Goal: Information Seeking & Learning: Find contact information

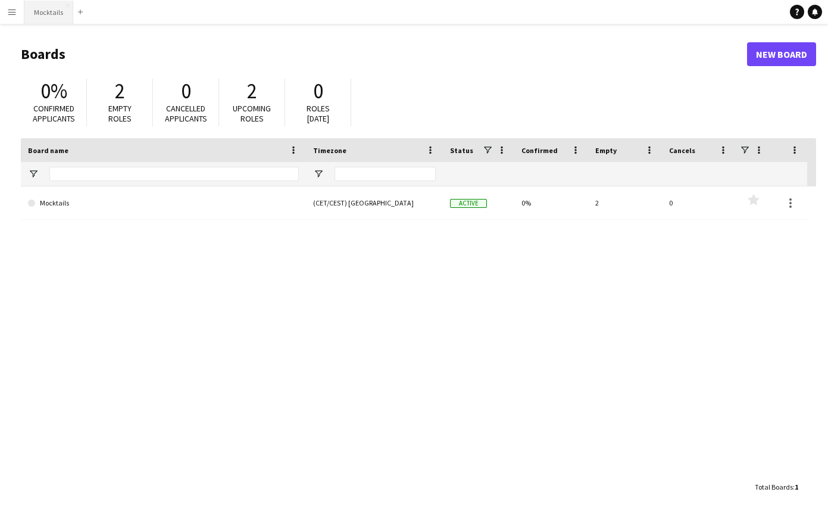
click at [57, 21] on button "Mocktails Close" at bounding box center [48, 12] width 49 height 23
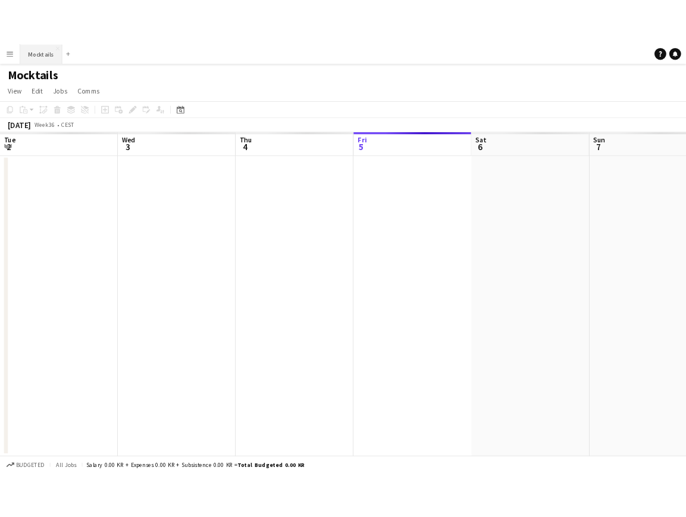
scroll to position [0, 285]
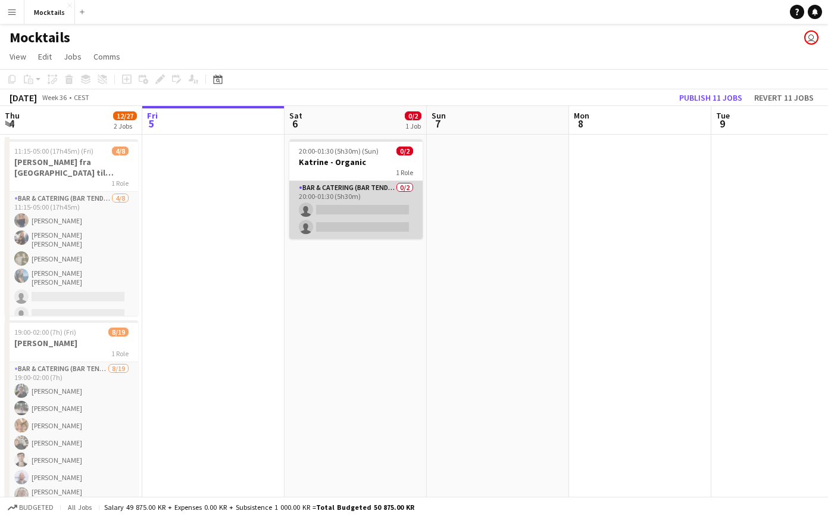
click at [351, 226] on app-card-role "Bar & Catering (Bar Tender) 0/2 20:00-01:30 (5h30m) single-neutral-actions sing…" at bounding box center [355, 210] width 133 height 58
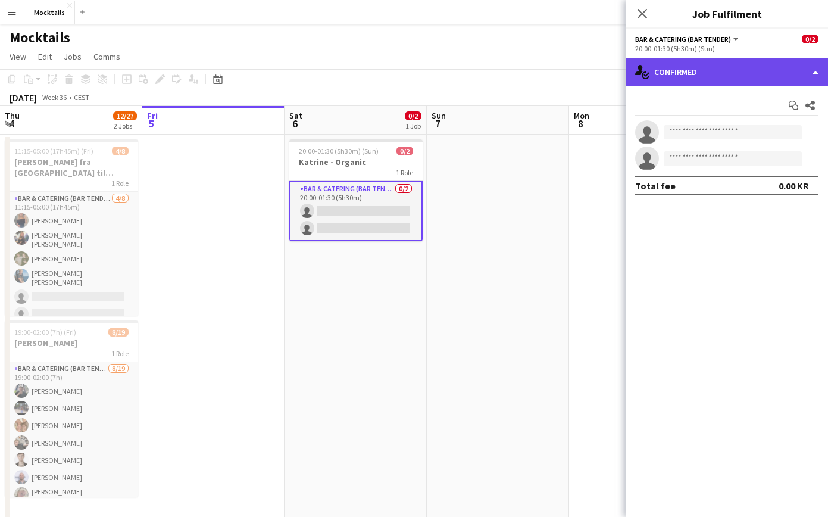
click at [683, 80] on div "single-neutral-actions-check-2 Confirmed" at bounding box center [727, 72] width 202 height 29
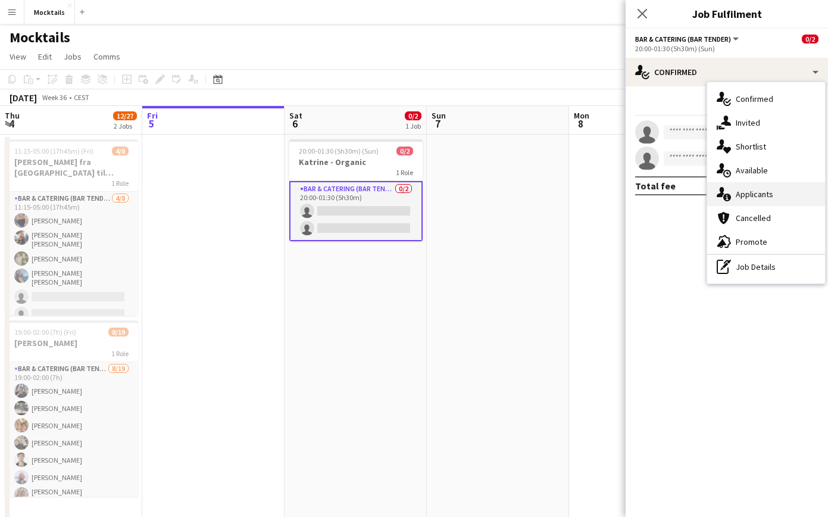
click at [683, 199] on span "Applicants" at bounding box center [755, 194] width 38 height 11
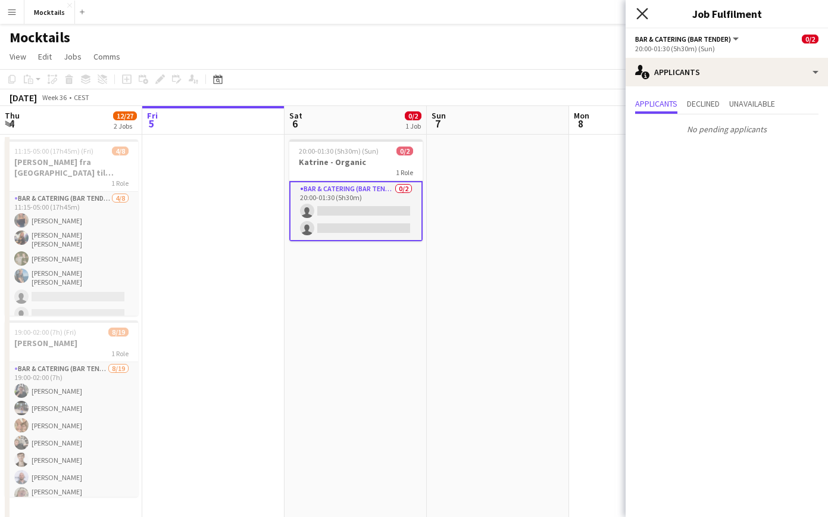
click at [639, 11] on icon at bounding box center [641, 13] width 11 height 11
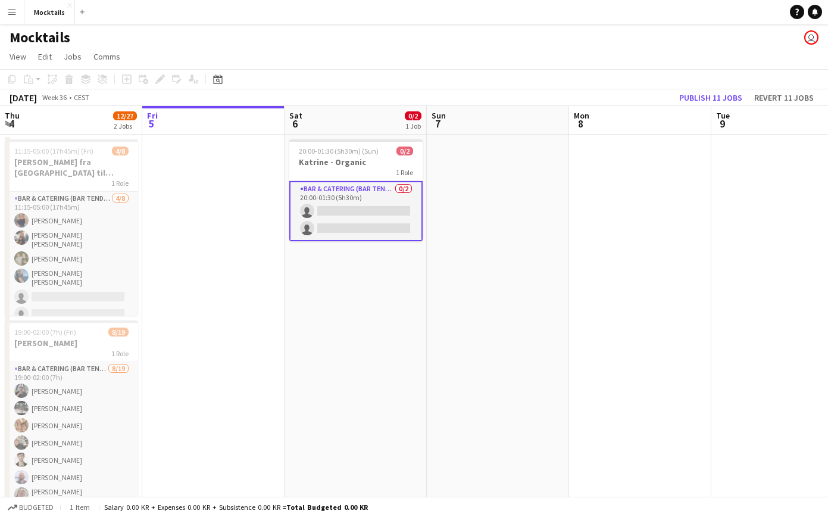
click at [356, 65] on app-page-menu "View Day view expanded Day view collapsed Month view Date picker Jump to [DATE]…" at bounding box center [414, 57] width 828 height 23
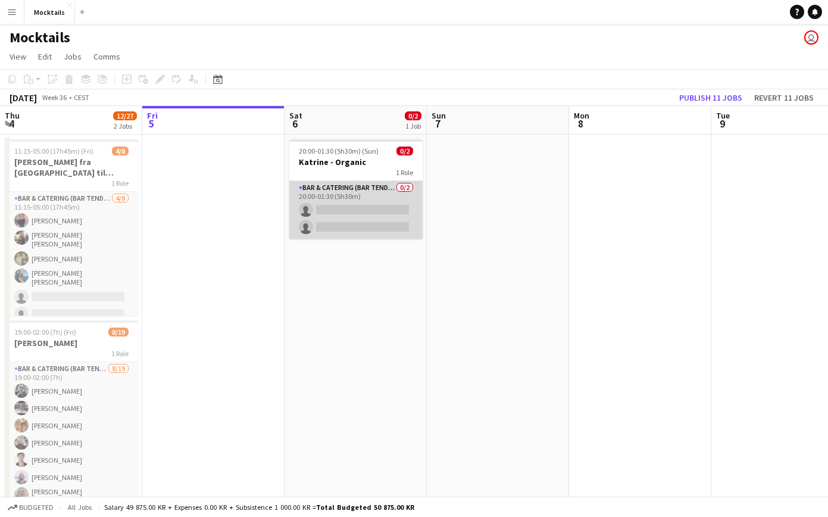
click at [380, 199] on app-card-role "Bar & Catering (Bar Tender) 0/2 20:00-01:30 (5h30m) single-neutral-actions sing…" at bounding box center [355, 210] width 133 height 58
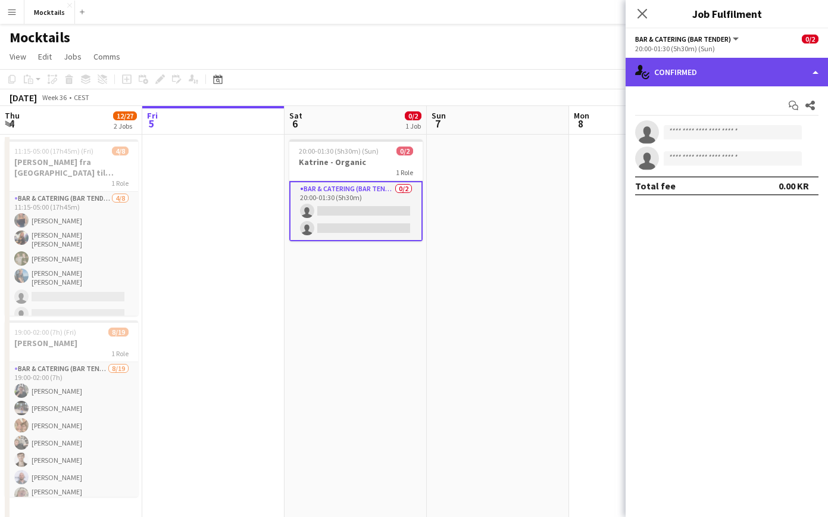
click at [683, 76] on div "single-neutral-actions-check-2 Confirmed" at bounding box center [727, 72] width 202 height 29
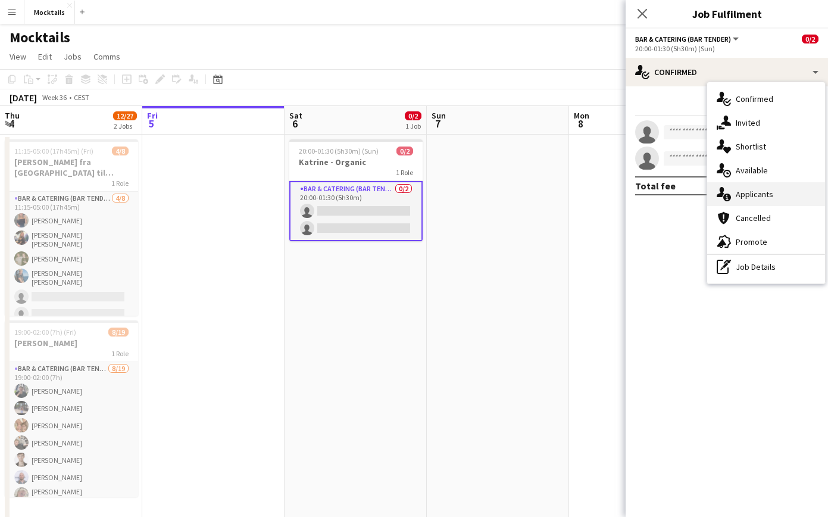
click at [683, 189] on div "single-neutral-actions-information Applicants" at bounding box center [766, 194] width 118 height 24
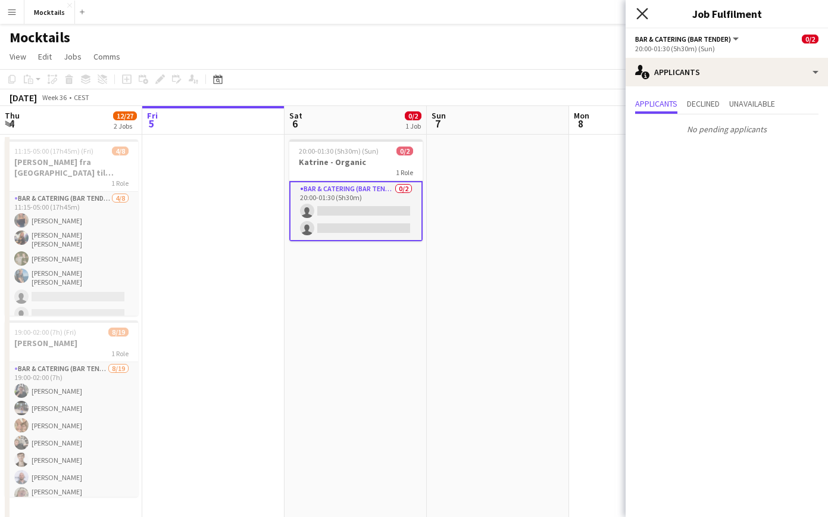
click at [642, 15] on icon at bounding box center [641, 13] width 11 height 11
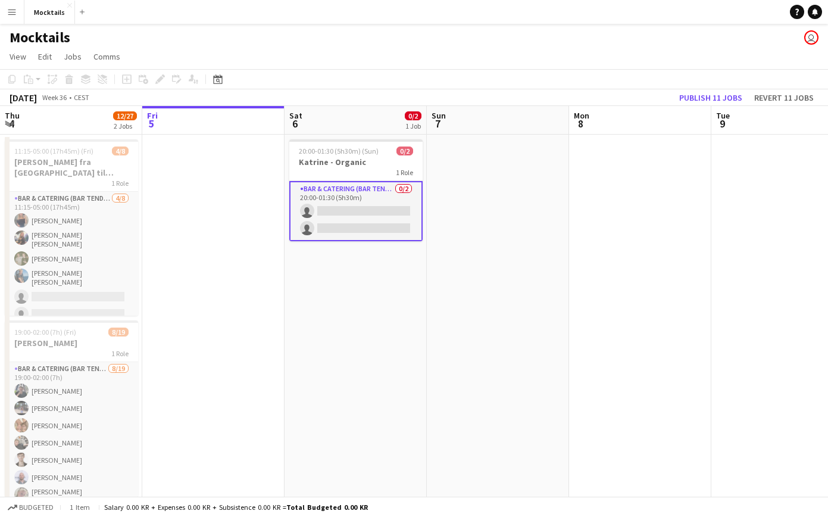
drag, startPoint x: 218, startPoint y: 46, endPoint x: 517, endPoint y: 319, distance: 404.1
click at [517, 319] on app-board "Mocktails user View Day view expanded Day view collapsed Month view Date picker…" at bounding box center [414, 310] width 828 height 572
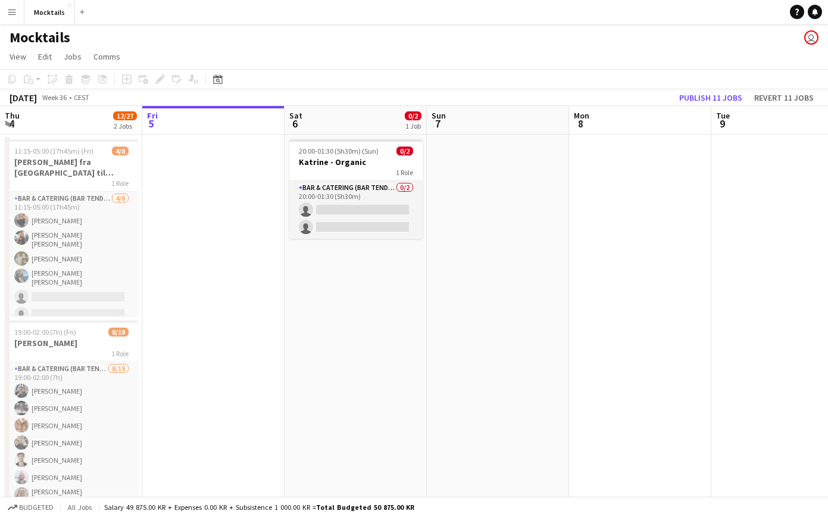
click at [517, 319] on app-date-cell at bounding box center [498, 328] width 142 height 386
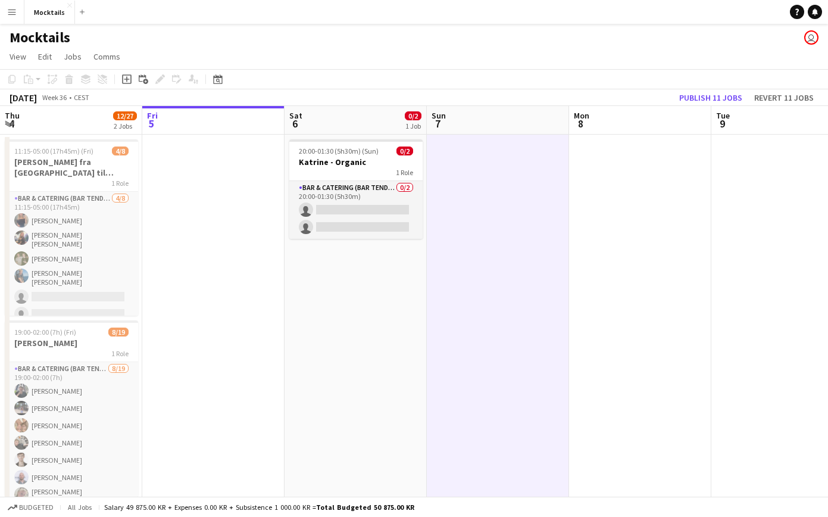
drag, startPoint x: 202, startPoint y: 40, endPoint x: 502, endPoint y: 319, distance: 409.5
click at [502, 319] on app-board "Mocktails user View Day view expanded Day view collapsed Month view Date picker…" at bounding box center [414, 310] width 828 height 572
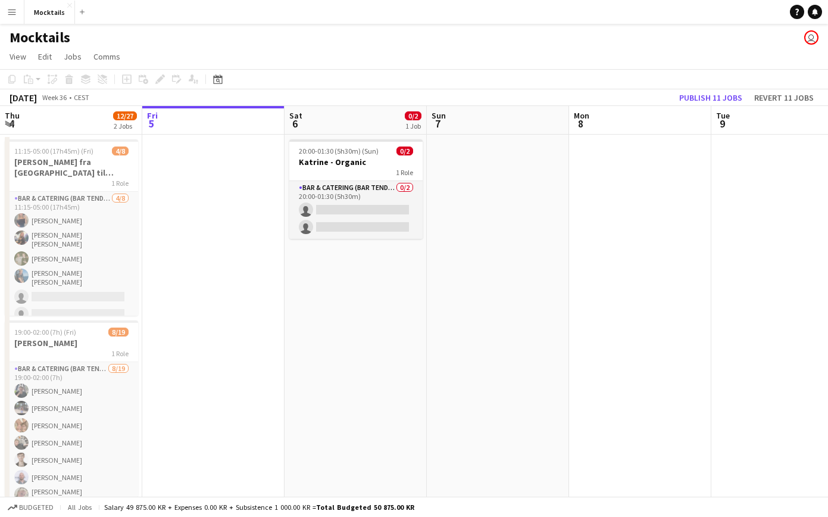
click at [502, 319] on app-date-cell at bounding box center [498, 328] width 142 height 386
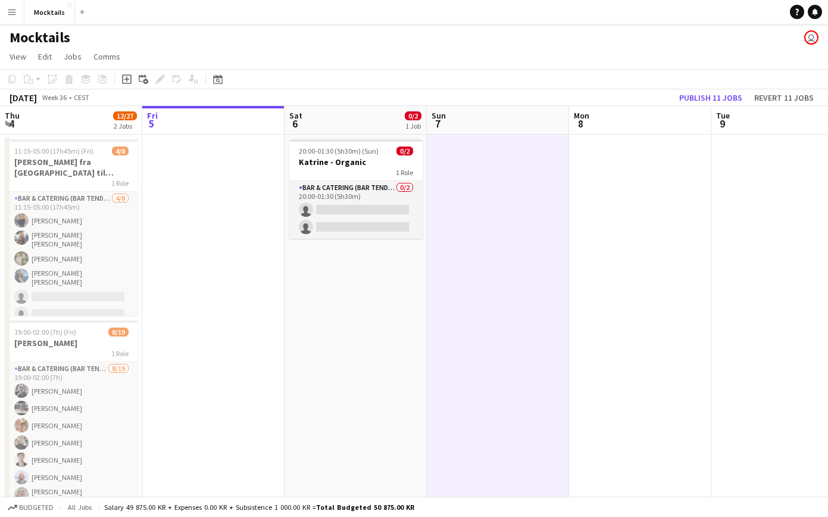
drag, startPoint x: 193, startPoint y: 30, endPoint x: 508, endPoint y: 341, distance: 442.4
click at [508, 341] on app-board "Mocktails user View Day view expanded Day view collapsed Month view Date picker…" at bounding box center [414, 310] width 828 height 572
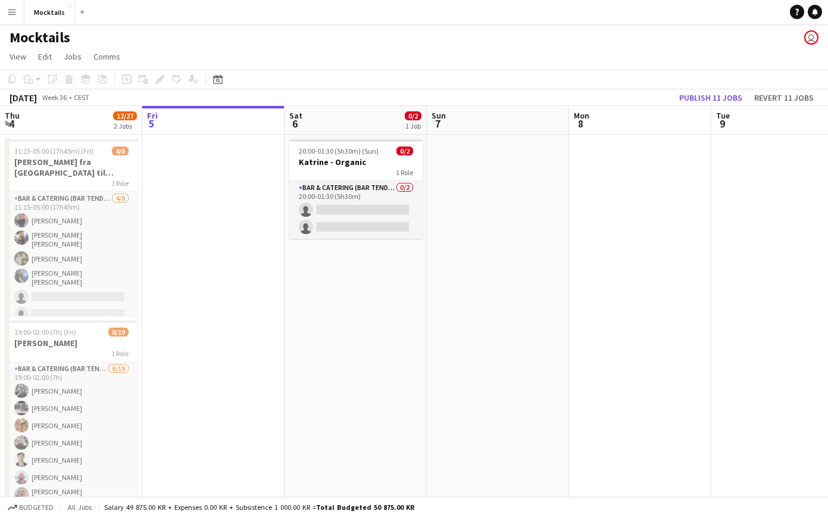
click at [508, 341] on app-date-cell at bounding box center [498, 328] width 142 height 386
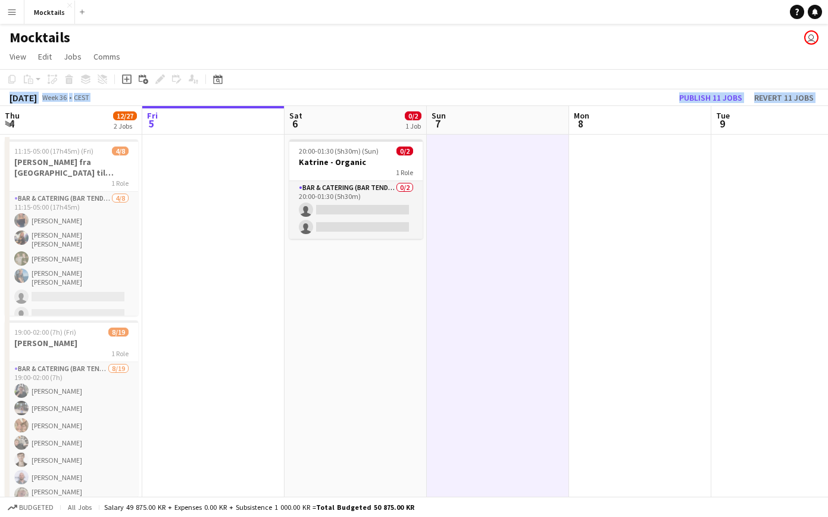
drag, startPoint x: 210, startPoint y: 64, endPoint x: 507, endPoint y: 311, distance: 386.8
click at [507, 311] on app-board "Mocktails user View Day view expanded Day view collapsed Month view Date picker…" at bounding box center [414, 310] width 828 height 572
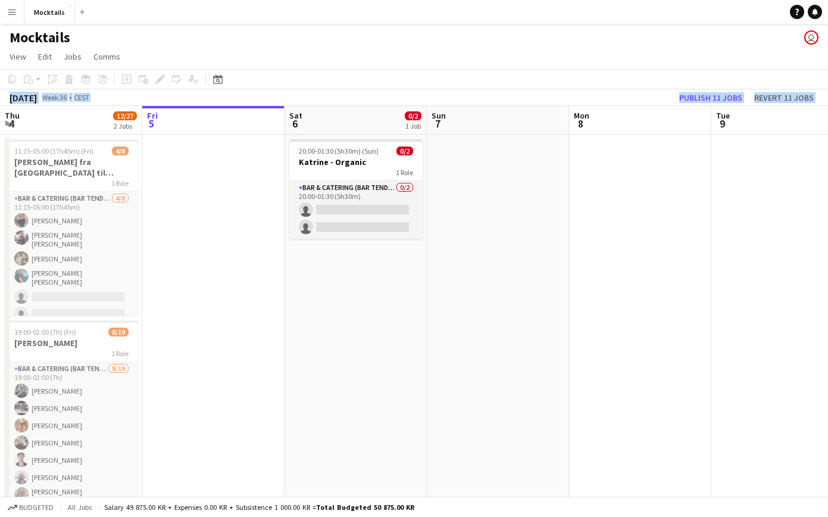
click at [507, 311] on app-date-cell at bounding box center [498, 328] width 142 height 386
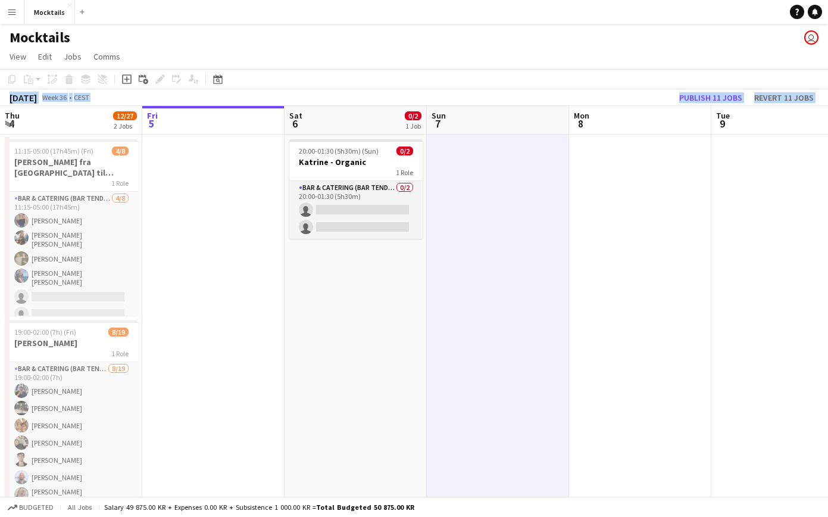
drag, startPoint x: 201, startPoint y: 45, endPoint x: 486, endPoint y: 320, distance: 396.2
click at [486, 320] on app-board "Mocktails user View Day view expanded Day view collapsed Month view Date picker…" at bounding box center [414, 310] width 828 height 572
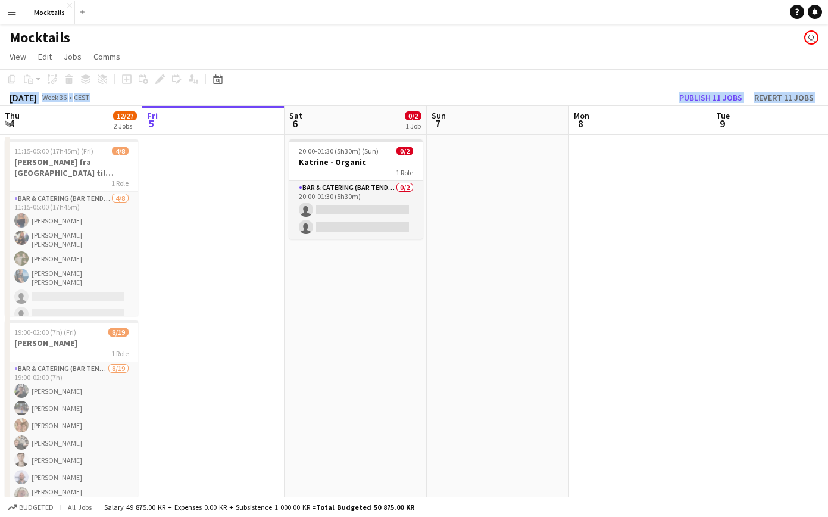
click at [486, 320] on app-date-cell at bounding box center [498, 328] width 142 height 386
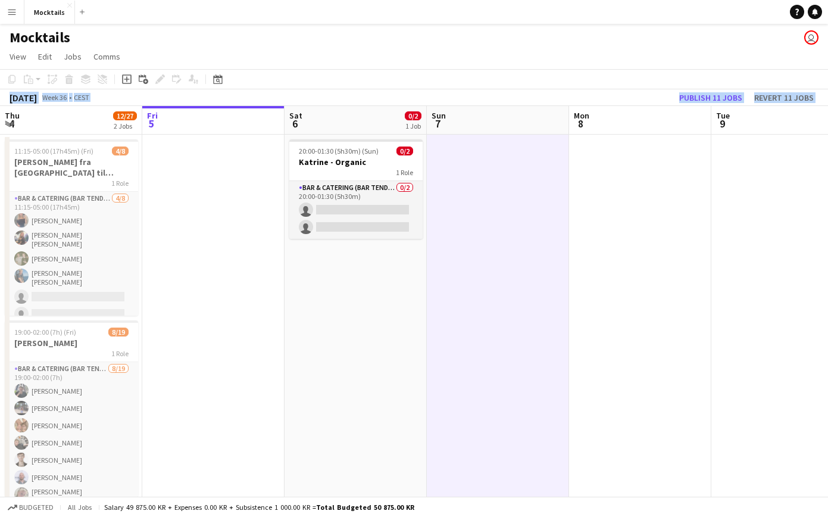
drag, startPoint x: 207, startPoint y: 37, endPoint x: 507, endPoint y: 298, distance: 397.5
click at [507, 298] on app-board "Mocktails user View Day view expanded Day view collapsed Month view Date picker…" at bounding box center [414, 310] width 828 height 572
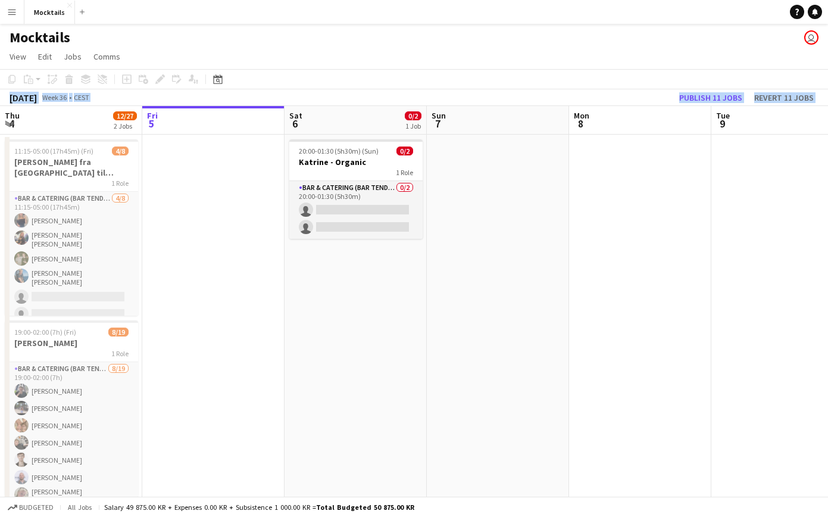
click at [507, 298] on app-date-cell at bounding box center [498, 328] width 142 height 386
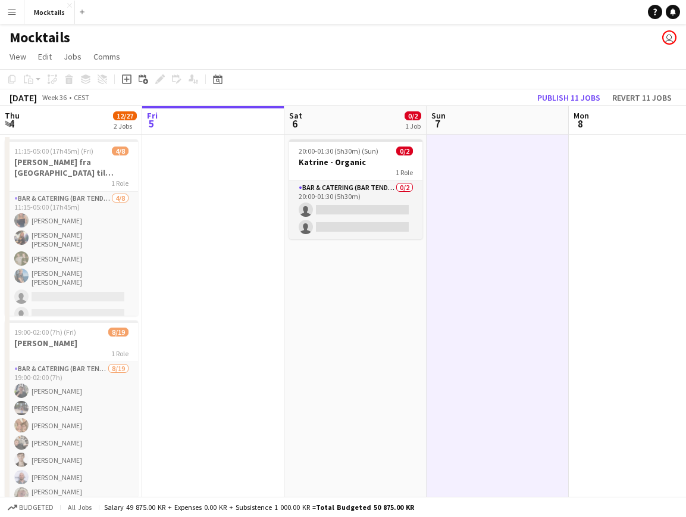
click at [216, 190] on app-date-cell at bounding box center [213, 328] width 142 height 386
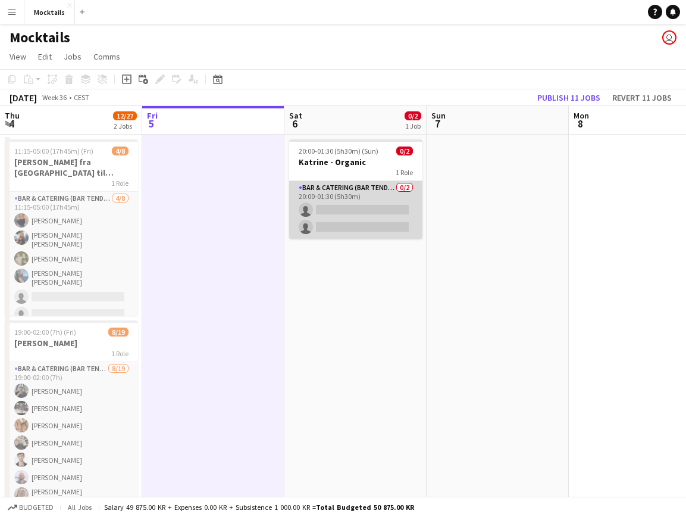
click at [356, 214] on app-card-role "Bar & Catering (Bar Tender) 0/2 20:00-01:30 (5h30m) single-neutral-actions sing…" at bounding box center [355, 210] width 133 height 58
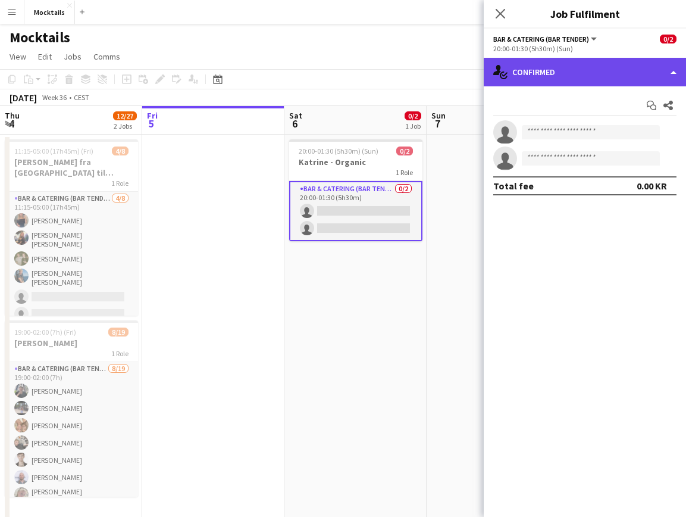
click at [639, 73] on div "single-neutral-actions-check-2 Confirmed" at bounding box center [585, 72] width 202 height 29
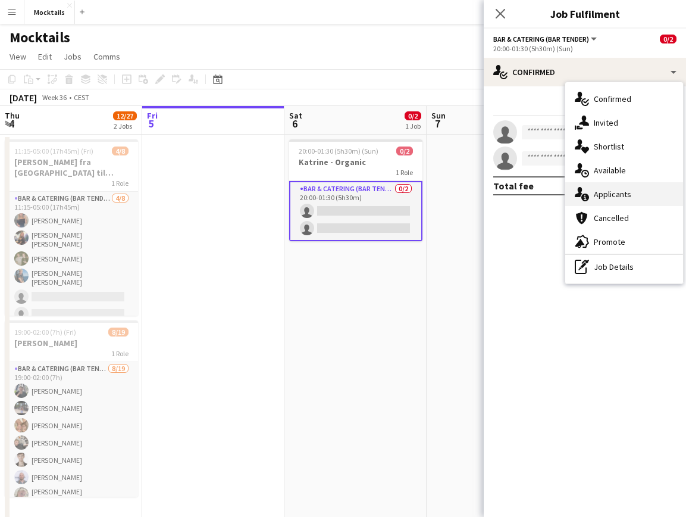
click at [650, 198] on div "single-neutral-actions-information Applicants" at bounding box center [625, 194] width 118 height 24
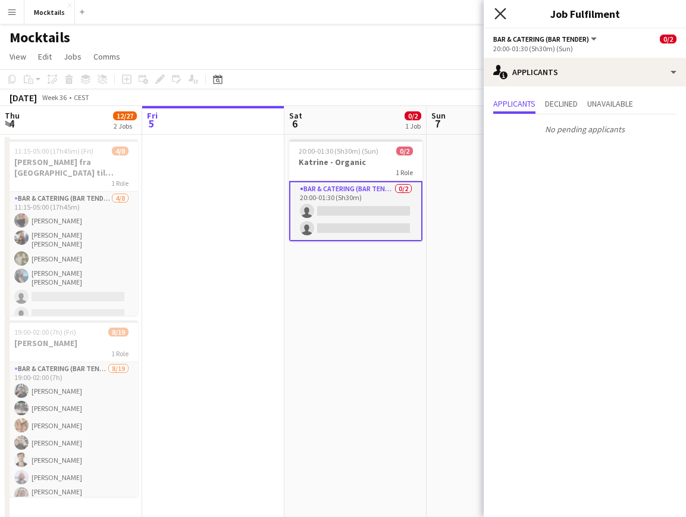
click at [501, 8] on app-icon "Close pop-in" at bounding box center [500, 13] width 17 height 17
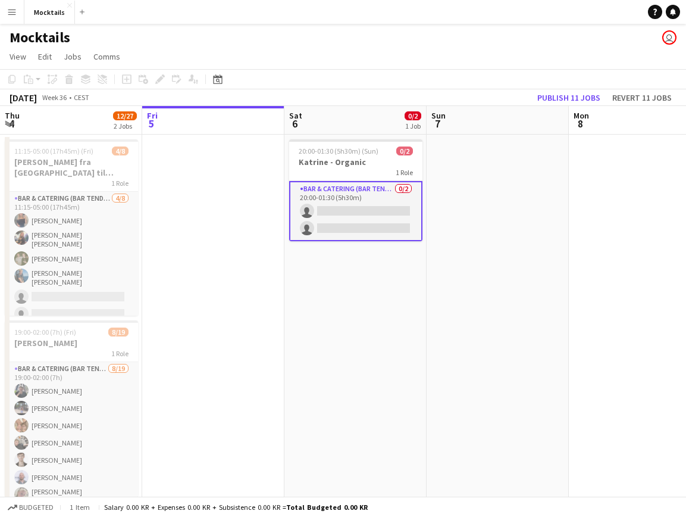
click at [318, 44] on div "Mocktails user" at bounding box center [343, 35] width 686 height 23
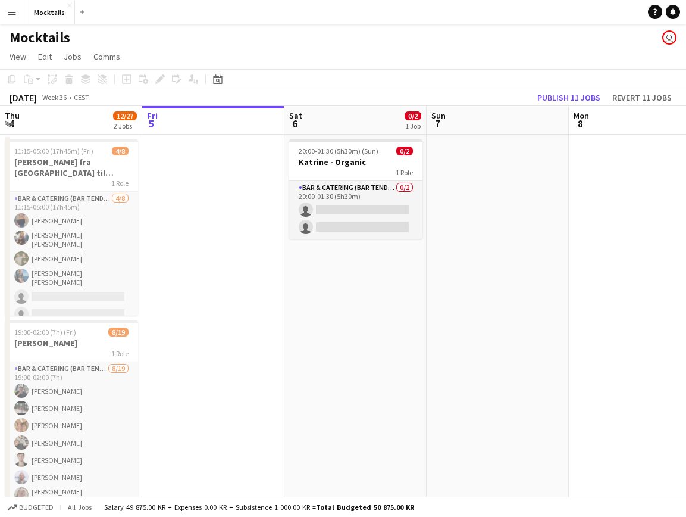
click at [198, 51] on app-page-menu "View Day view expanded Day view collapsed Month view Date picker Jump to [DATE]…" at bounding box center [343, 57] width 686 height 23
click at [350, 255] on app-date-cell "20:00-01:30 (5h30m) (Sun) 0/2 Katrine - Organic 1 Role Bar & Catering (Bar Tend…" at bounding box center [356, 328] width 142 height 386
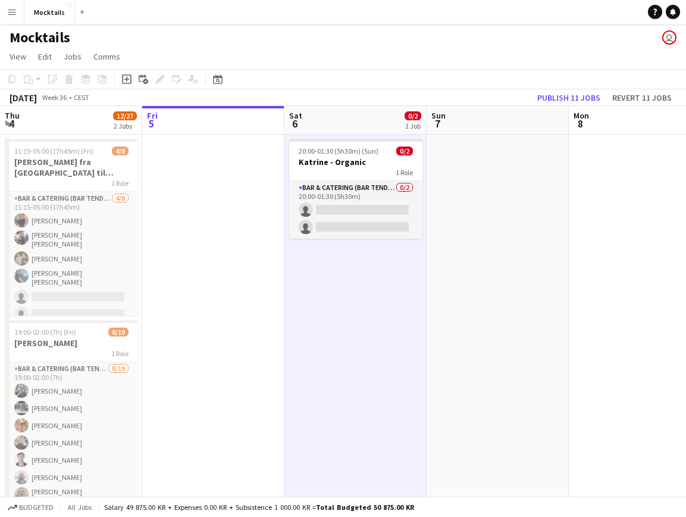
click at [526, 294] on app-date-cell at bounding box center [498, 328] width 142 height 386
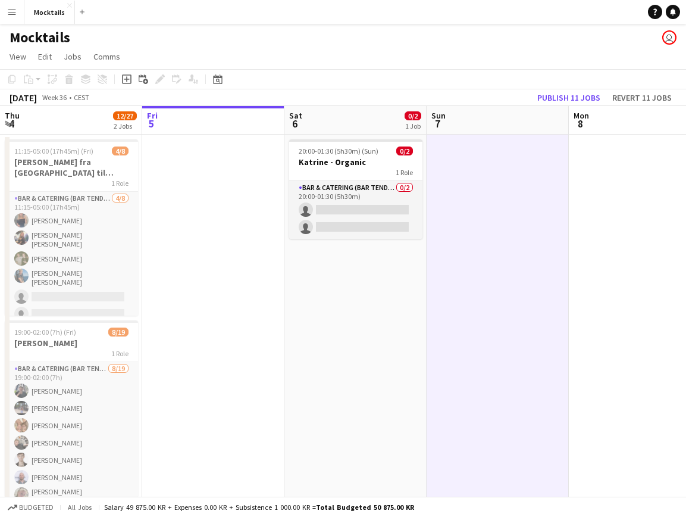
click at [370, 268] on app-date-cell "20:00-01:30 (5h30m) (Sun) 0/2 Katrine - Organic 1 Role Bar & Catering (Bar Tend…" at bounding box center [356, 328] width 142 height 386
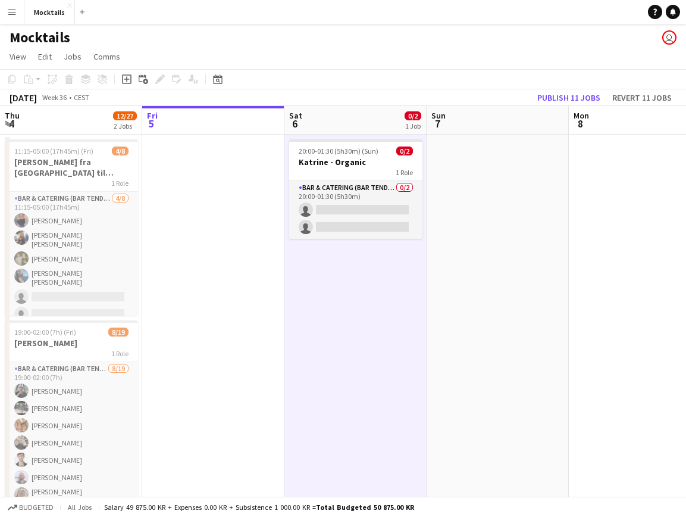
click at [185, 217] on app-date-cell at bounding box center [213, 328] width 142 height 386
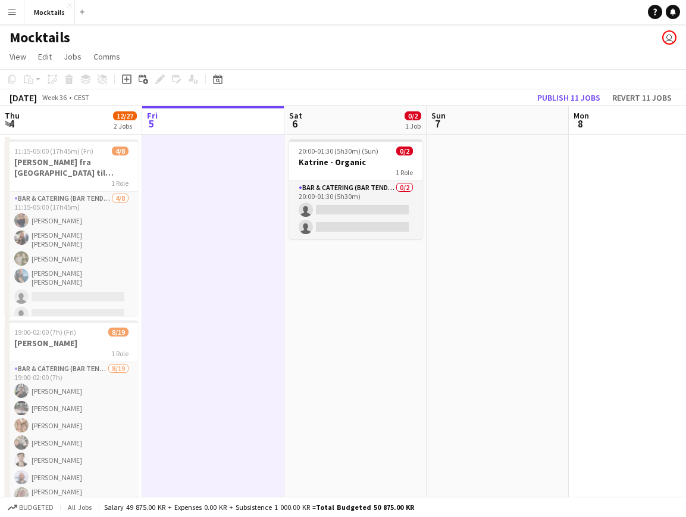
click at [335, 271] on app-date-cell "20:00-01:30 (5h30m) (Sun) 0/2 Katrine - Organic 1 Role Bar & Catering (Bar Tend…" at bounding box center [356, 328] width 142 height 386
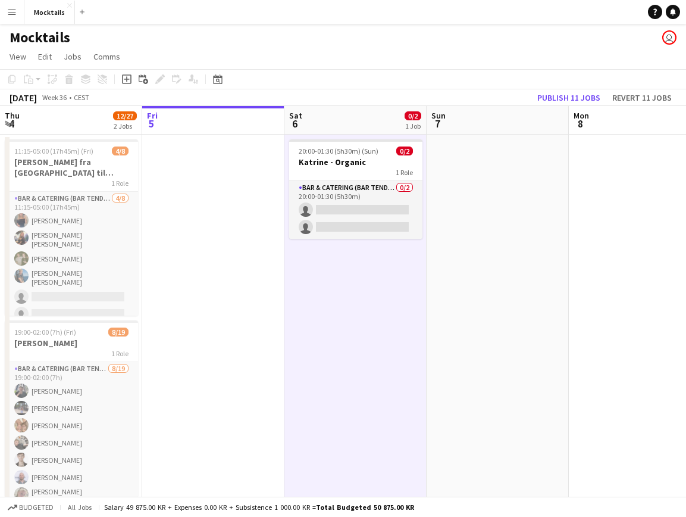
click at [510, 283] on app-date-cell at bounding box center [498, 328] width 142 height 386
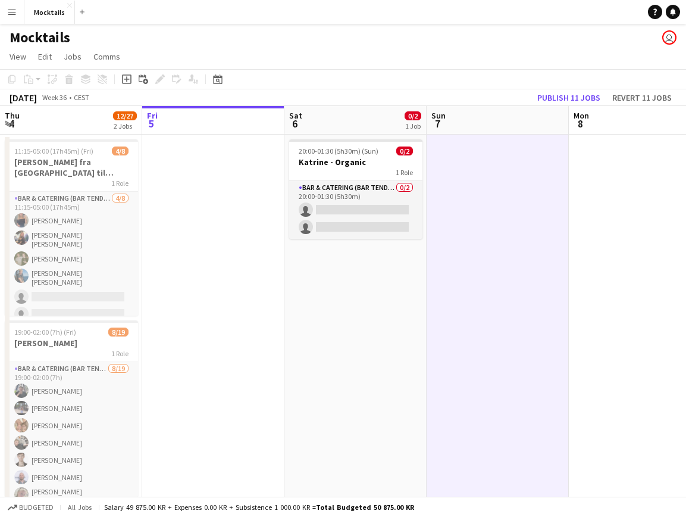
click at [368, 274] on app-date-cell "20:00-01:30 (5h30m) (Sun) 0/2 Katrine - Organic 1 Role Bar & Catering (Bar Tend…" at bounding box center [356, 328] width 142 height 386
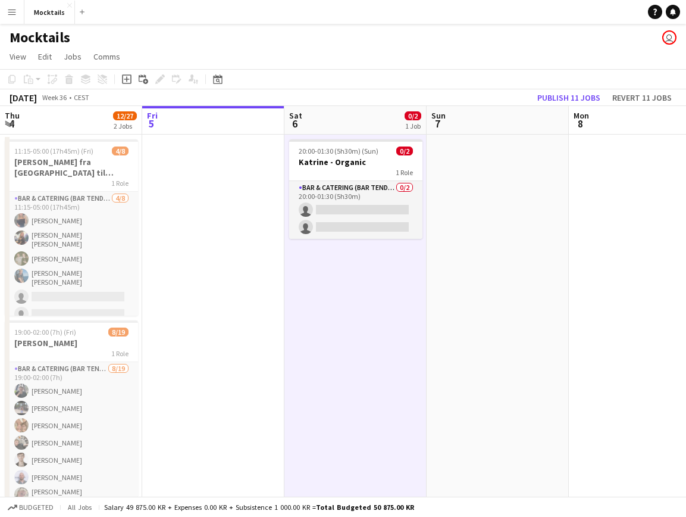
click at [195, 219] on app-date-cell at bounding box center [213, 328] width 142 height 386
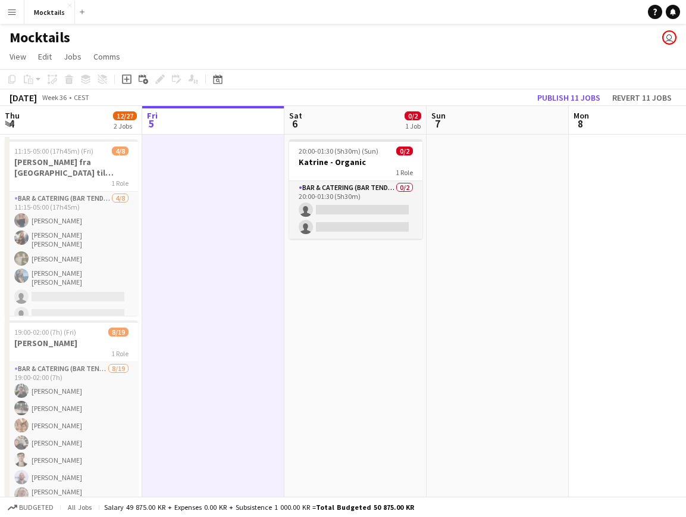
click at [374, 273] on app-date-cell "20:00-01:30 (5h30m) (Sun) 0/2 Katrine - Organic 1 Role Bar & Catering (Bar Tend…" at bounding box center [356, 328] width 142 height 386
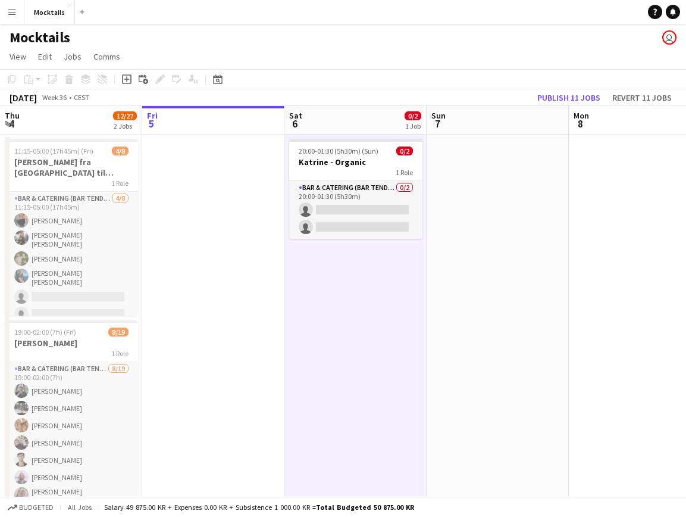
click at [511, 261] on app-date-cell at bounding box center [498, 328] width 142 height 386
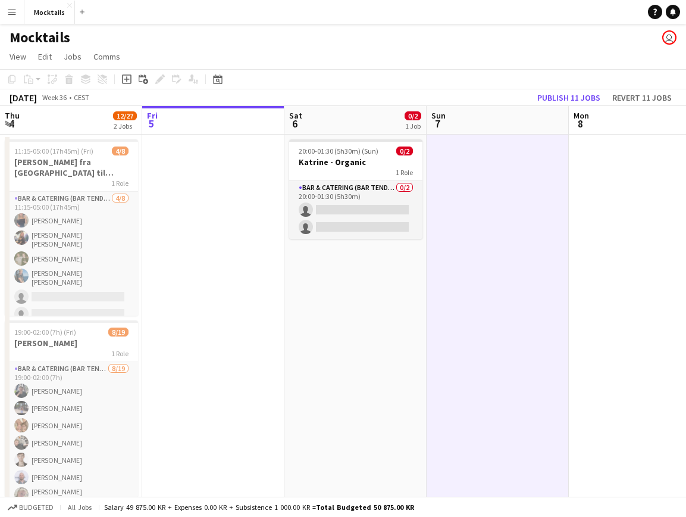
click at [366, 266] on app-date-cell "20:00-01:30 (5h30m) (Sun) 0/2 Katrine - Organic 1 Role Bar & Catering (Bar Tend…" at bounding box center [356, 328] width 142 height 386
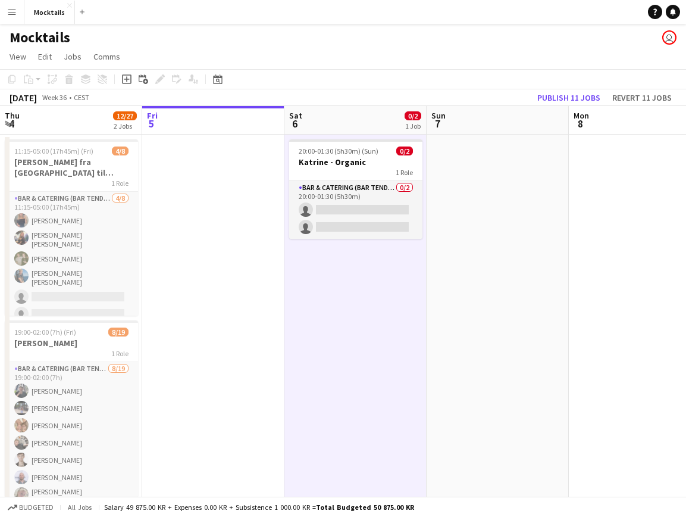
click at [226, 174] on app-date-cell at bounding box center [213, 328] width 142 height 386
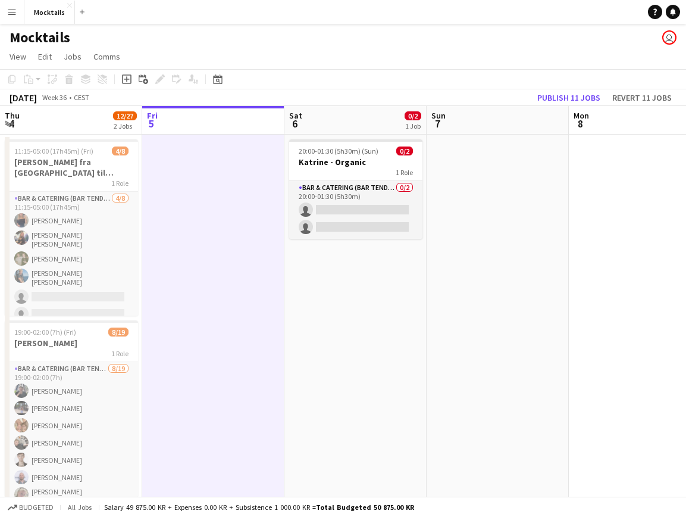
click at [358, 279] on app-date-cell "20:00-01:30 (5h30m) (Sun) 0/2 Katrine - Organic 1 Role Bar & Catering (Bar Tend…" at bounding box center [356, 328] width 142 height 386
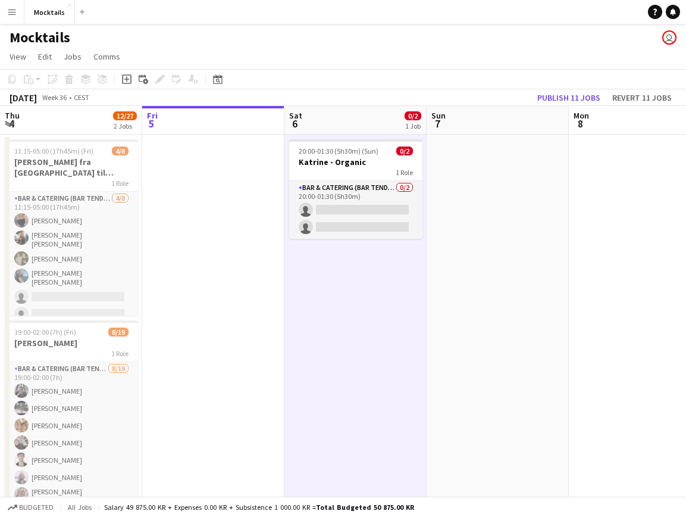
click at [370, 264] on app-date-cell "20:00-01:30 (5h30m) (Sun) 0/2 Katrine - Organic 1 Role Bar & Catering (Bar Tend…" at bounding box center [356, 328] width 142 height 386
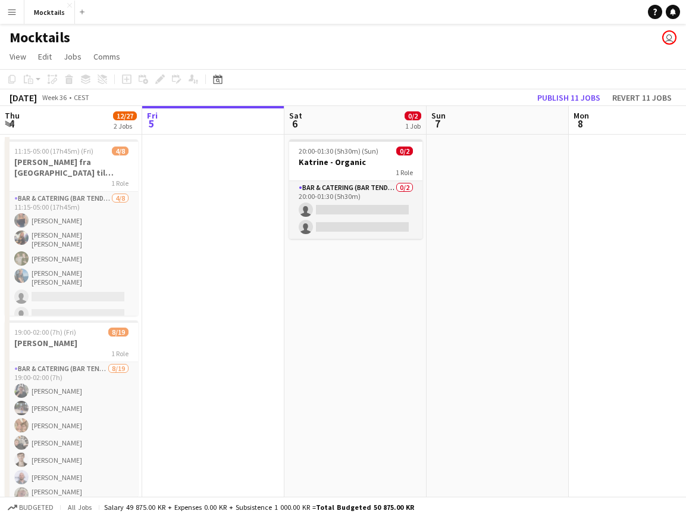
click at [191, 195] on app-date-cell at bounding box center [213, 328] width 142 height 386
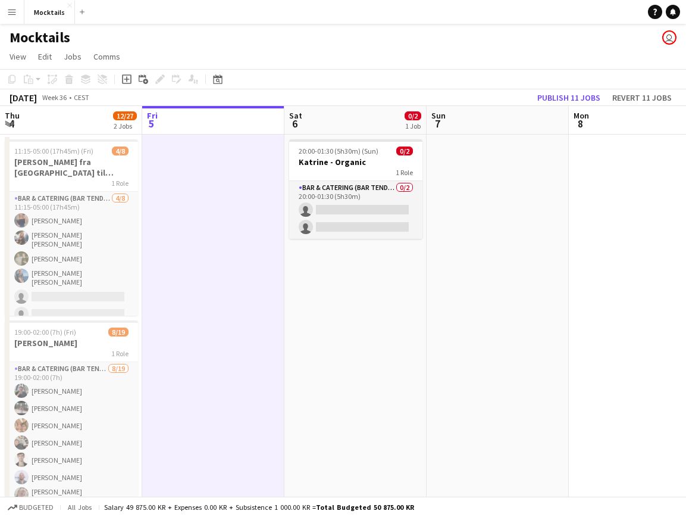
click at [353, 282] on app-date-cell "20:00-01:30 (5h30m) (Sun) 0/2 Katrine - Organic 1 Role Bar & Catering (Bar Tend…" at bounding box center [356, 328] width 142 height 386
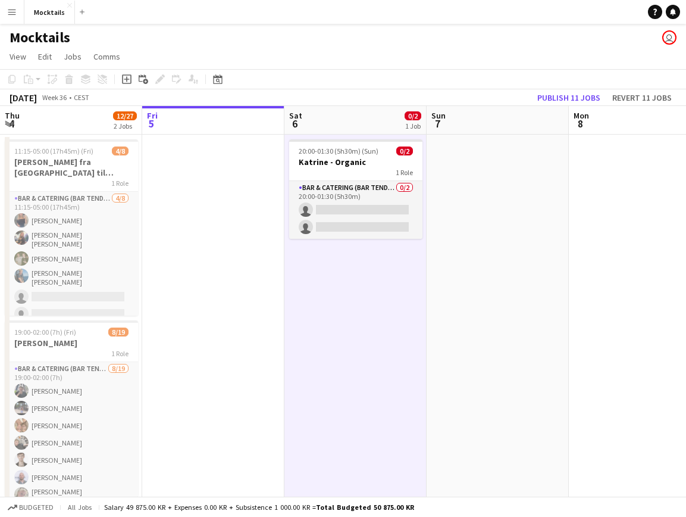
click at [537, 280] on app-date-cell at bounding box center [498, 328] width 142 height 386
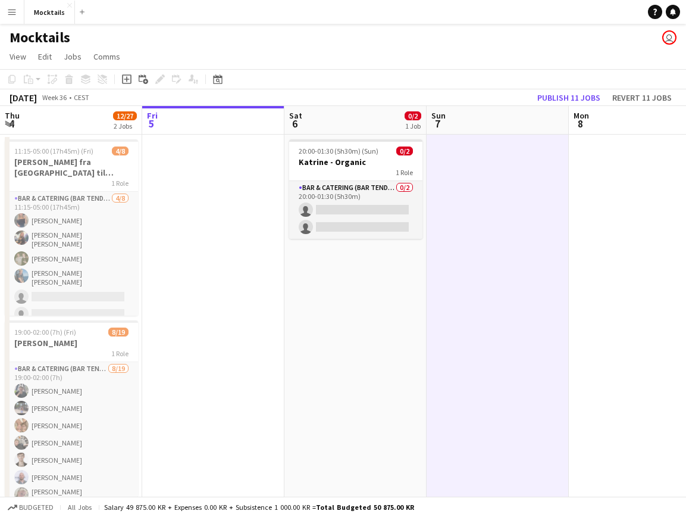
click at [358, 277] on app-date-cell "20:00-01:30 (5h30m) (Sun) 0/2 Katrine - Organic 1 Role Bar & Catering (Bar Tend…" at bounding box center [356, 328] width 142 height 386
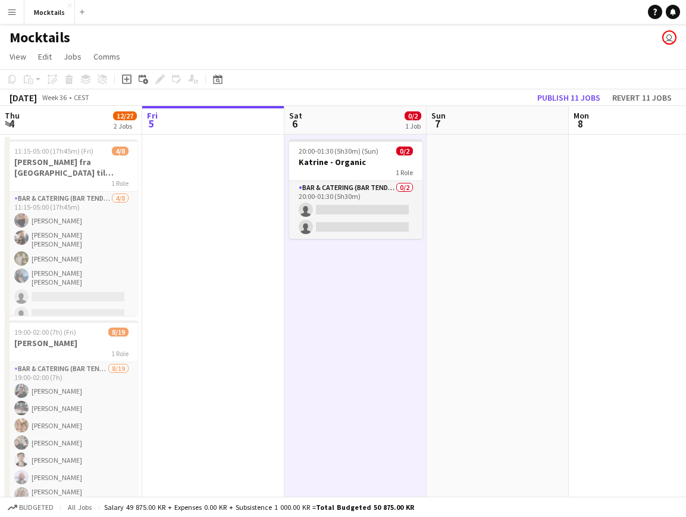
click at [215, 254] on app-date-cell at bounding box center [213, 328] width 142 height 386
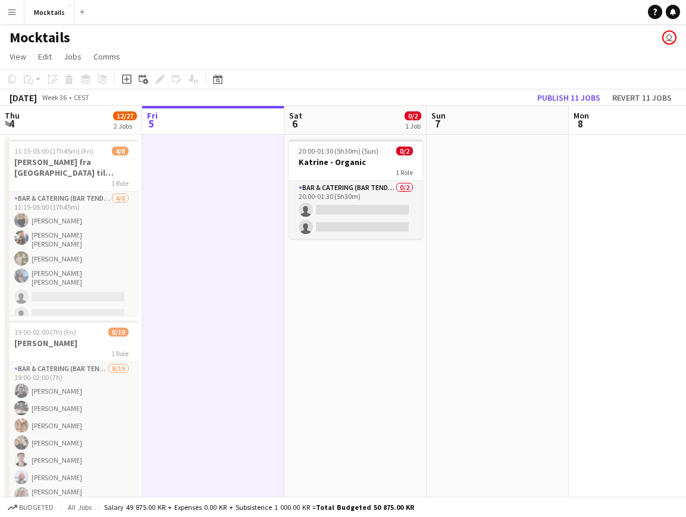
click at [370, 271] on app-date-cell "20:00-01:30 (5h30m) (Sun) 0/2 Katrine - Organic 1 Role Bar & Catering (Bar Tend…" at bounding box center [356, 328] width 142 height 386
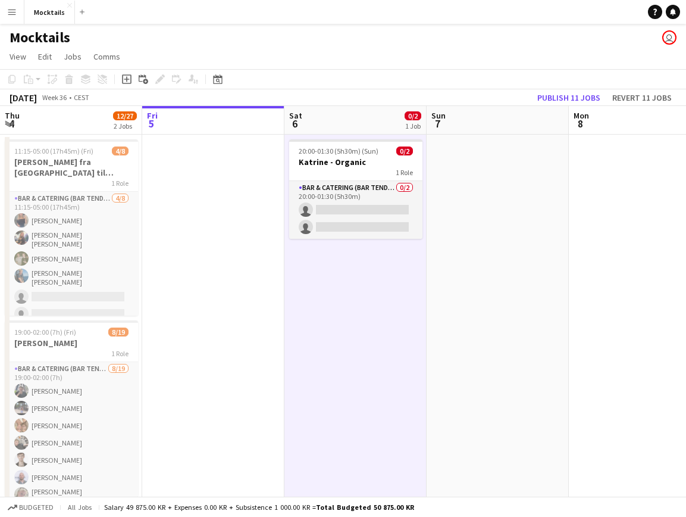
click at [516, 258] on app-date-cell at bounding box center [498, 328] width 142 height 386
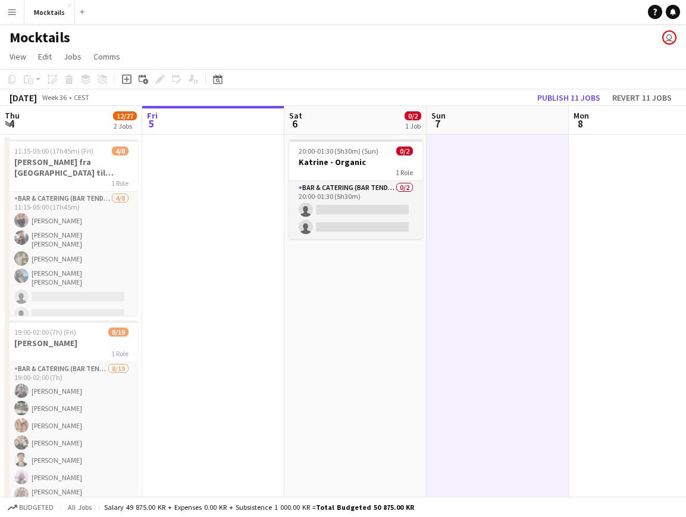
click at [330, 264] on app-date-cell "20:00-01:30 (5h30m) (Sun) 0/2 Katrine - Organic 1 Role Bar & Catering (Bar Tend…" at bounding box center [356, 328] width 142 height 386
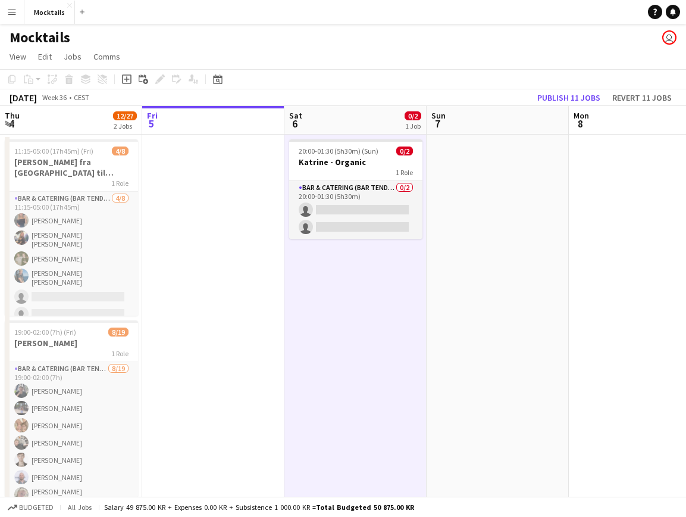
click at [186, 246] on app-date-cell at bounding box center [213, 328] width 142 height 386
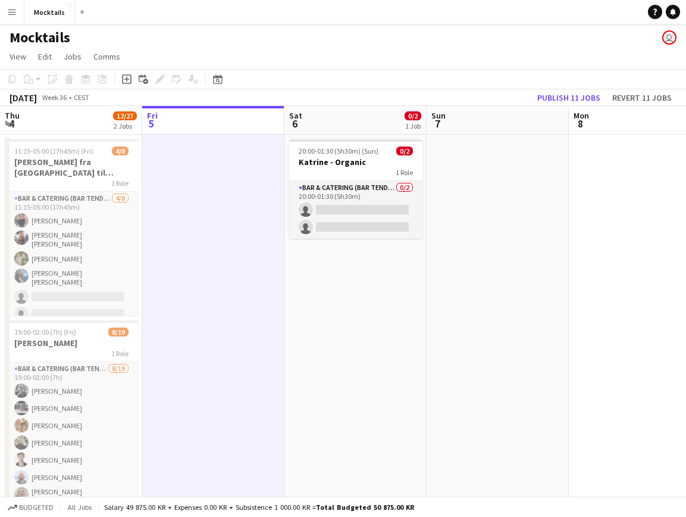
click at [347, 286] on app-date-cell "20:00-01:30 (5h30m) (Sun) 0/2 Katrine - Organic 1 Role Bar & Catering (Bar Tend…" at bounding box center [356, 328] width 142 height 386
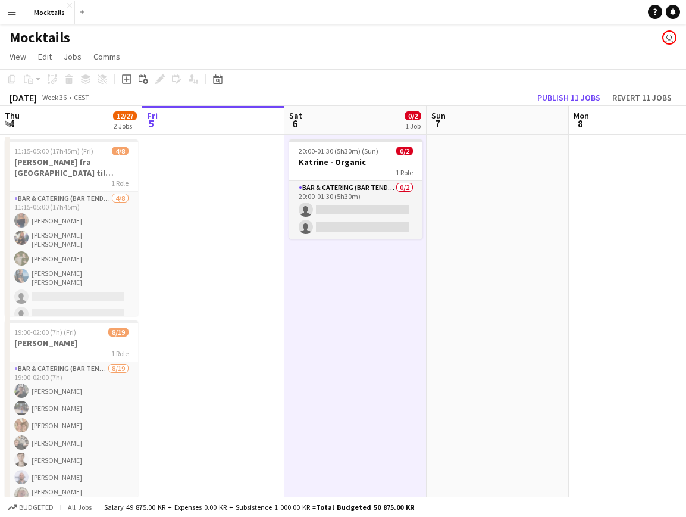
click at [532, 260] on app-date-cell at bounding box center [498, 328] width 142 height 386
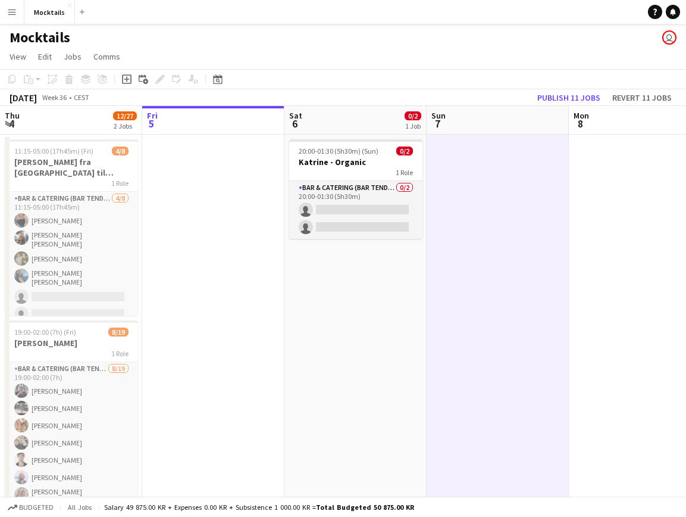
click at [371, 272] on app-date-cell "20:00-01:30 (5h30m) (Sun) 0/2 Katrine - Organic 1 Role Bar & Catering (Bar Tend…" at bounding box center [356, 328] width 142 height 386
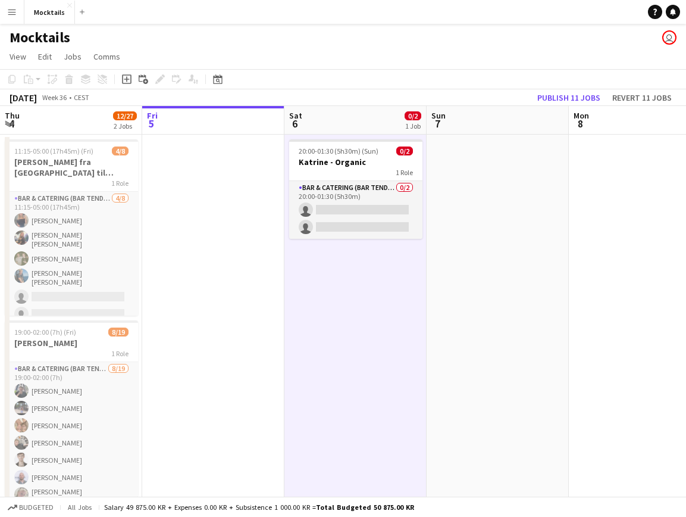
click at [214, 243] on app-date-cell at bounding box center [213, 328] width 142 height 386
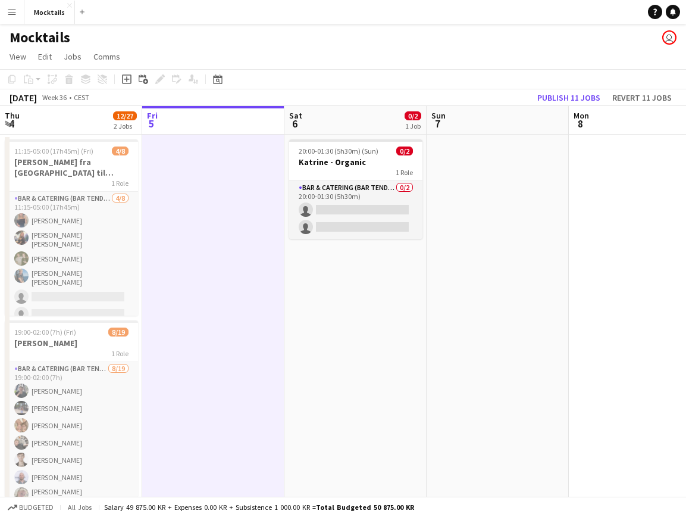
click at [401, 287] on app-date-cell "20:00-01:30 (5h30m) (Sun) 0/2 Katrine - Organic 1 Role Bar & Catering (Bar Tend…" at bounding box center [356, 328] width 142 height 386
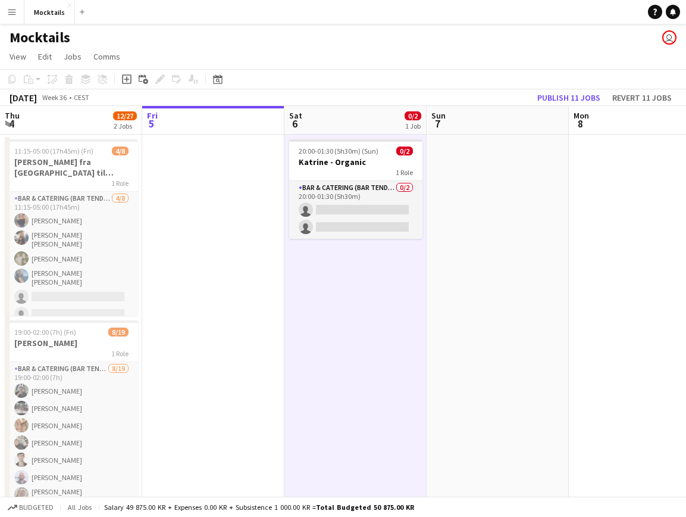
click at [488, 264] on app-date-cell at bounding box center [498, 328] width 142 height 386
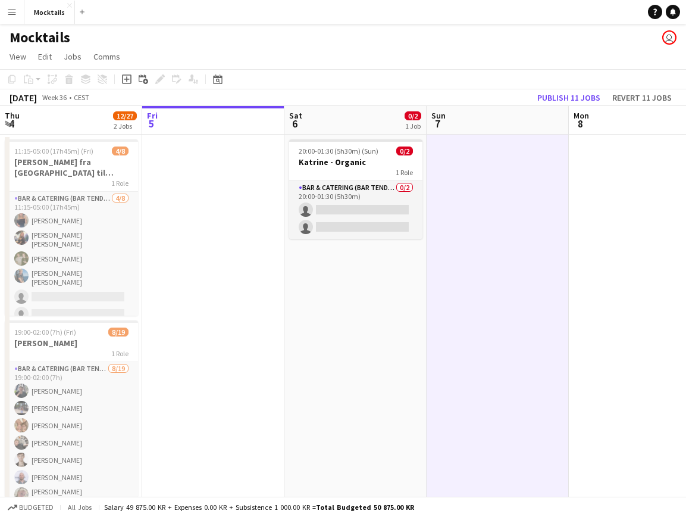
click at [394, 281] on app-date-cell "20:00-01:30 (5h30m) (Sun) 0/2 Katrine - Organic 1 Role Bar & Catering (Bar Tend…" at bounding box center [356, 328] width 142 height 386
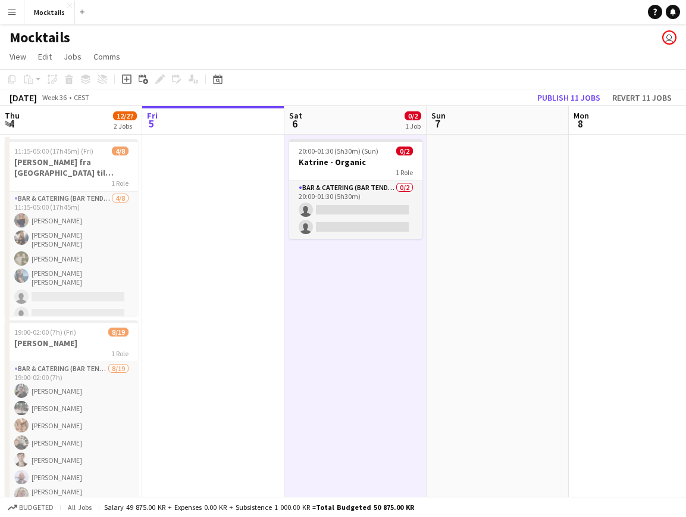
click at [217, 227] on app-date-cell at bounding box center [213, 328] width 142 height 386
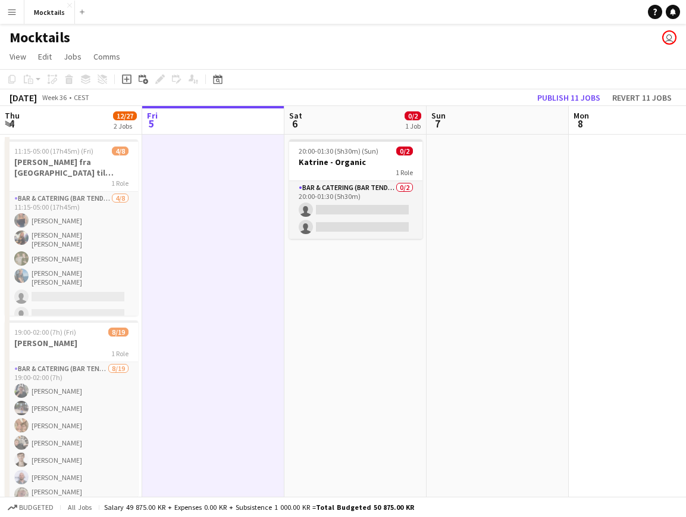
click at [376, 291] on app-date-cell "20:00-01:30 (5h30m) (Sun) 0/2 Katrine - Organic 1 Role Bar & Catering (Bar Tend…" at bounding box center [356, 328] width 142 height 386
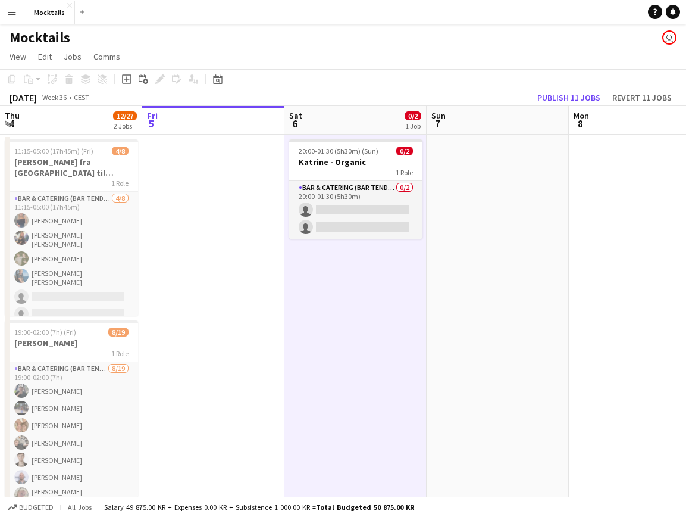
click at [500, 272] on app-date-cell at bounding box center [498, 328] width 142 height 386
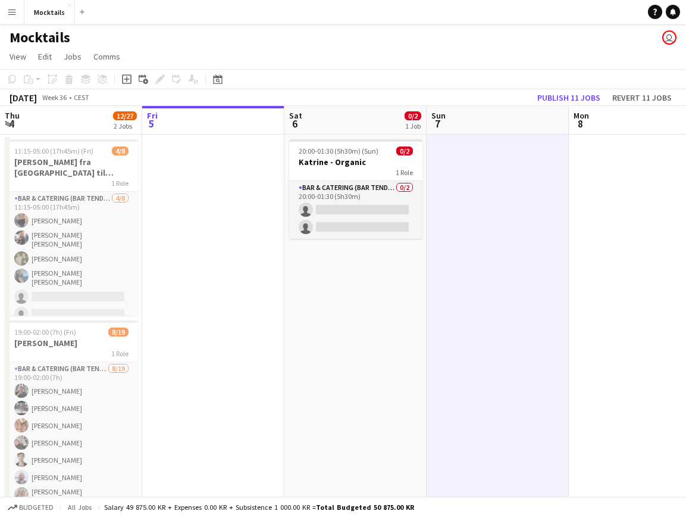
click at [389, 282] on app-date-cell "20:00-01:30 (5h30m) (Sun) 0/2 Katrine - Organic 1 Role Bar & Catering (Bar Tend…" at bounding box center [356, 328] width 142 height 386
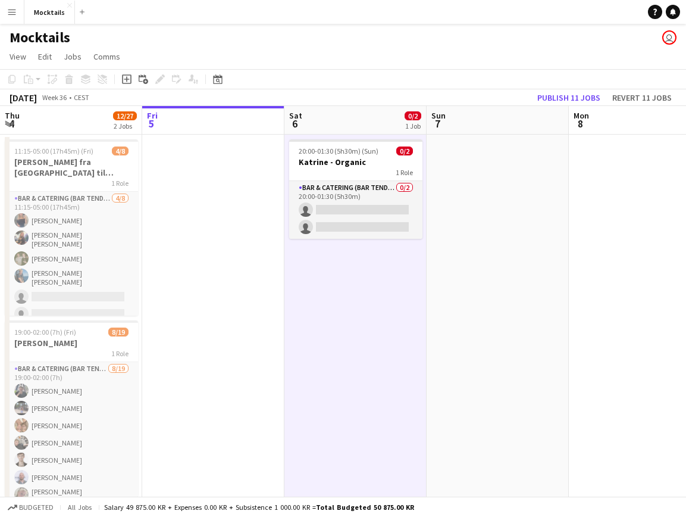
click at [185, 267] on app-date-cell at bounding box center [213, 328] width 142 height 386
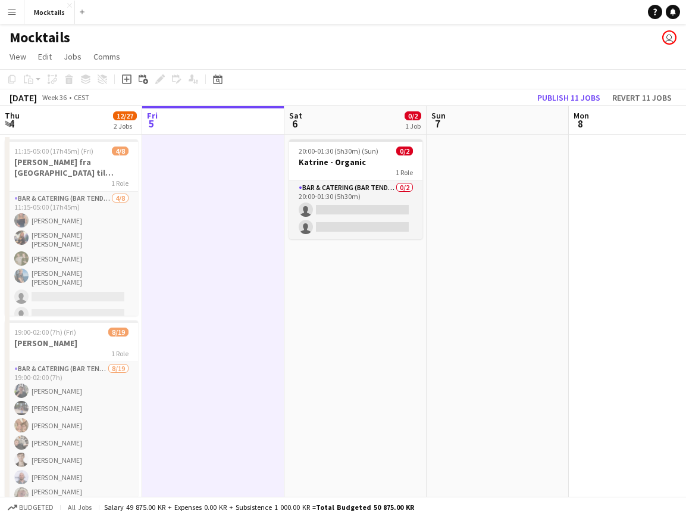
click at [351, 296] on app-date-cell "20:00-01:30 (5h30m) (Sun) 0/2 Katrine - Organic 1 Role Bar & Catering (Bar Tend…" at bounding box center [356, 328] width 142 height 386
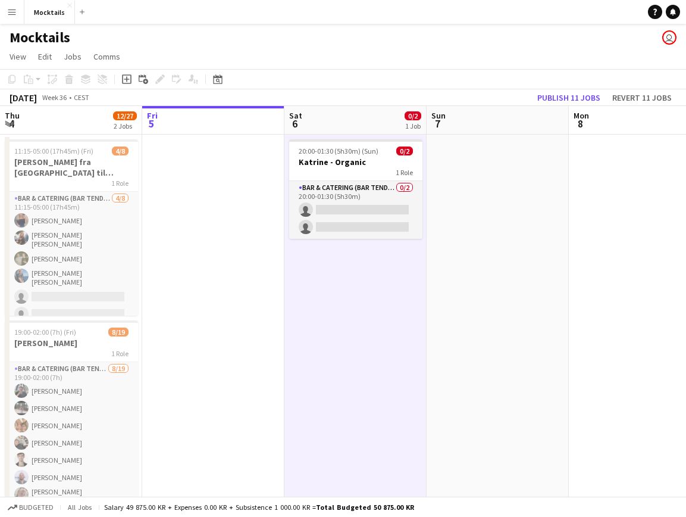
click at [508, 291] on app-date-cell at bounding box center [498, 328] width 142 height 386
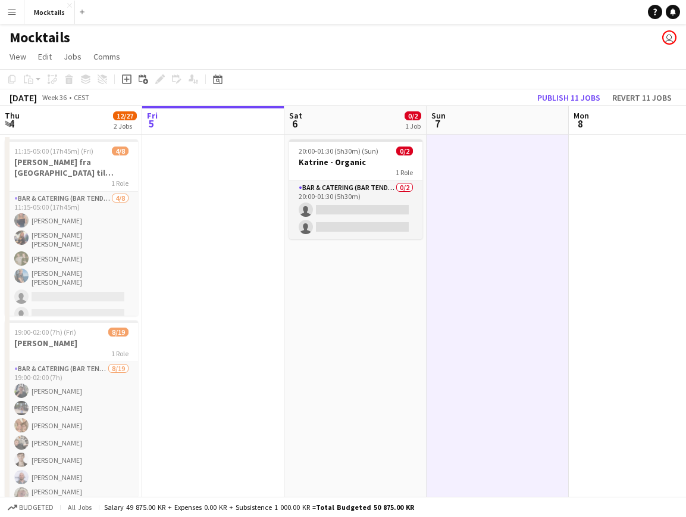
click at [379, 287] on app-date-cell "20:00-01:30 (5h30m) (Sun) 0/2 Katrine - Organic 1 Role Bar & Catering (Bar Tend…" at bounding box center [356, 328] width 142 height 386
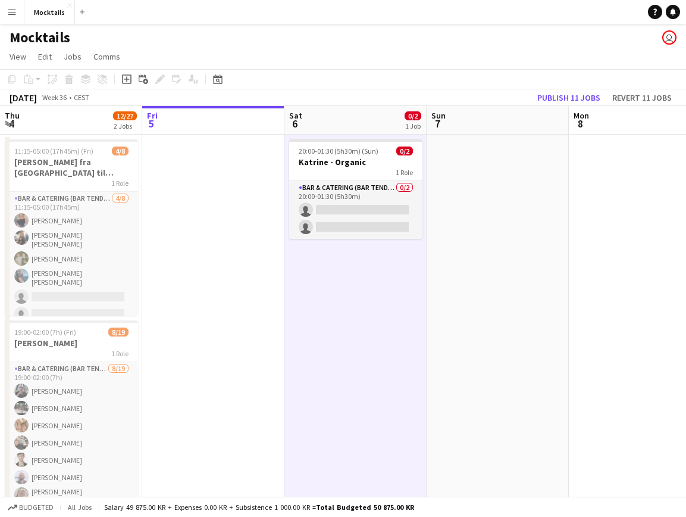
click at [231, 261] on app-date-cell at bounding box center [213, 328] width 142 height 386
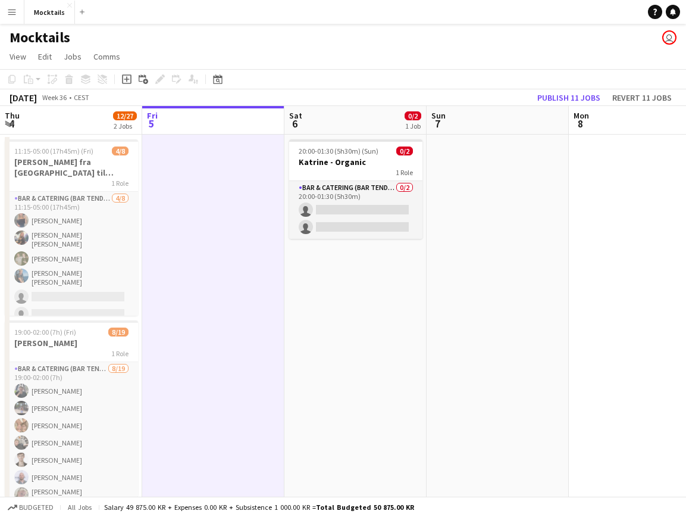
click at [381, 292] on app-date-cell "20:00-01:30 (5h30m) (Sun) 0/2 Katrine - Organic 1 Role Bar & Catering (Bar Tend…" at bounding box center [356, 328] width 142 height 386
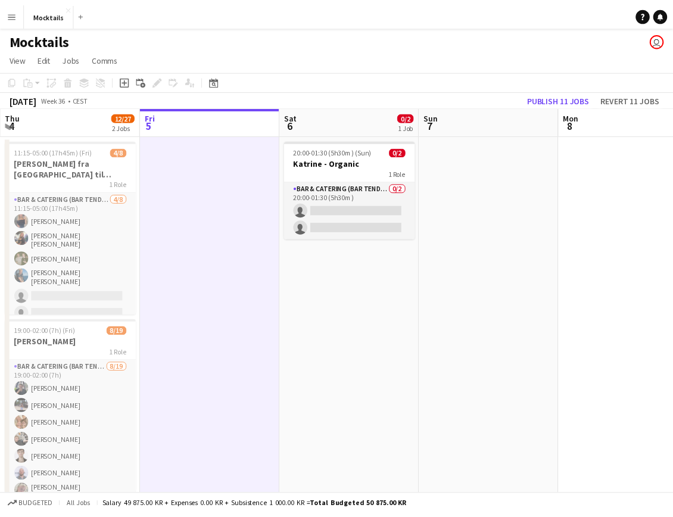
scroll to position [0, 284]
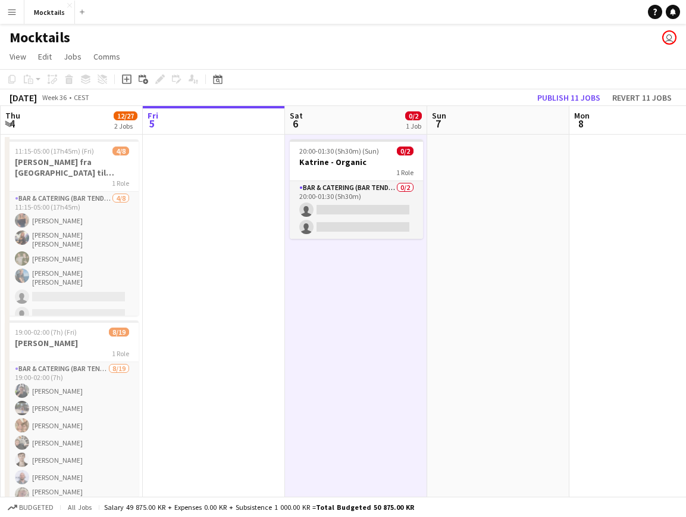
click at [538, 283] on app-date-cell at bounding box center [498, 328] width 142 height 386
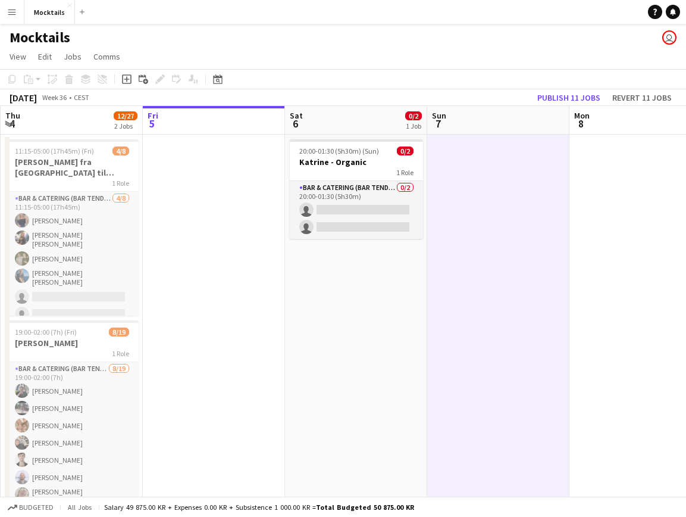
click at [388, 281] on app-date-cell "20:00-01:30 (5h30m) (Sun) 0/2 Katrine - Organic 1 Role Bar & Catering (Bar Tend…" at bounding box center [356, 328] width 142 height 386
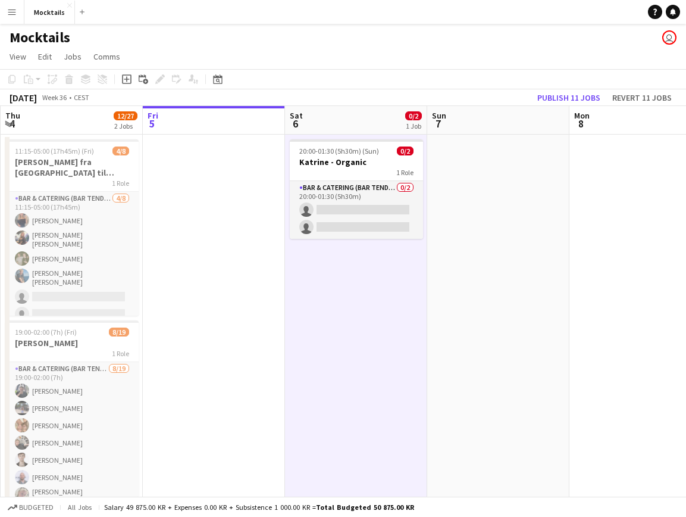
click at [228, 266] on app-date-cell at bounding box center [214, 328] width 142 height 386
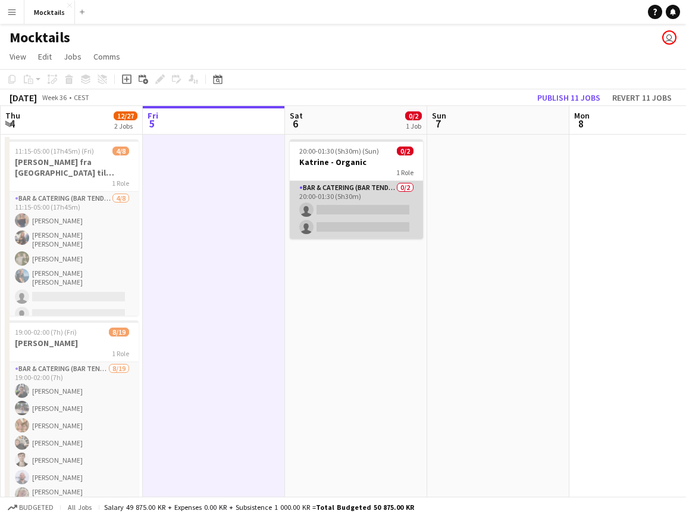
click at [379, 211] on app-card-role "Bar & Catering (Bar Tender) 0/2 20:00-01:30 (5h30m) single-neutral-actions sing…" at bounding box center [356, 210] width 133 height 58
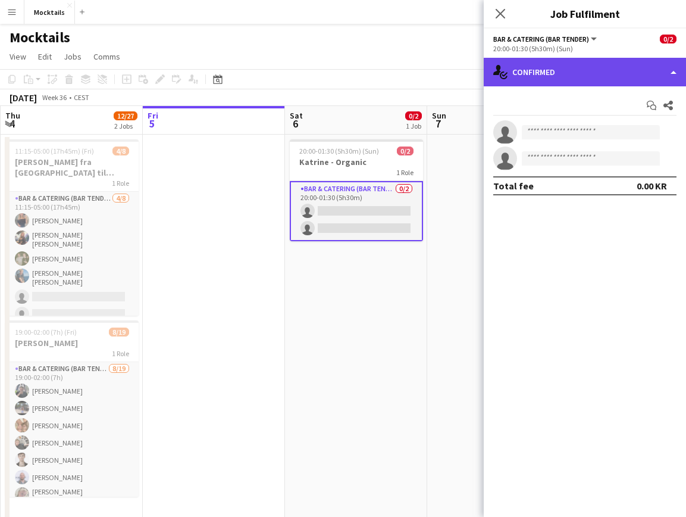
click at [616, 70] on div "single-neutral-actions-check-2 Confirmed" at bounding box center [585, 72] width 202 height 29
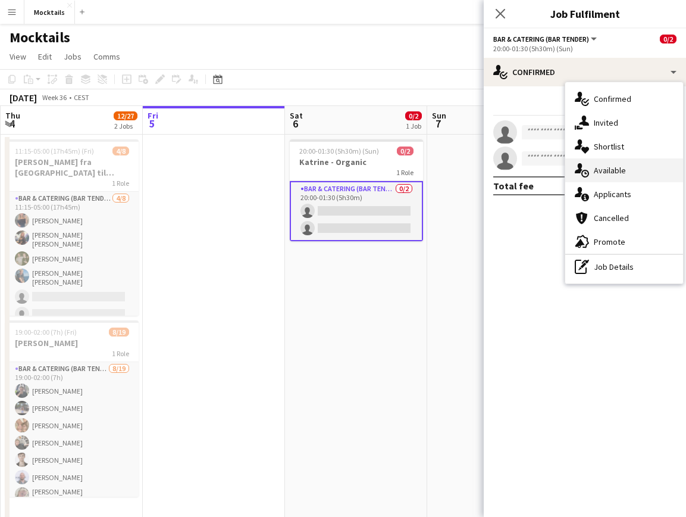
click at [647, 179] on div "single-neutral-actions-upload Available" at bounding box center [625, 170] width 118 height 24
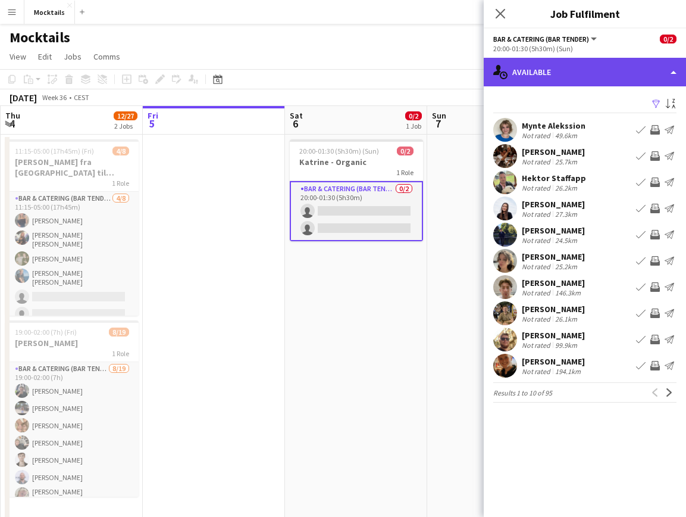
click at [572, 77] on div "single-neutral-actions-upload Available" at bounding box center [585, 72] width 202 height 29
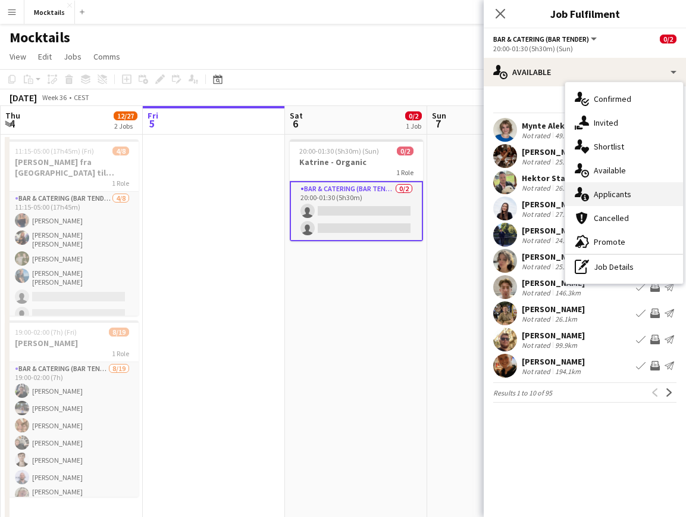
click at [617, 195] on span "Applicants" at bounding box center [613, 194] width 38 height 11
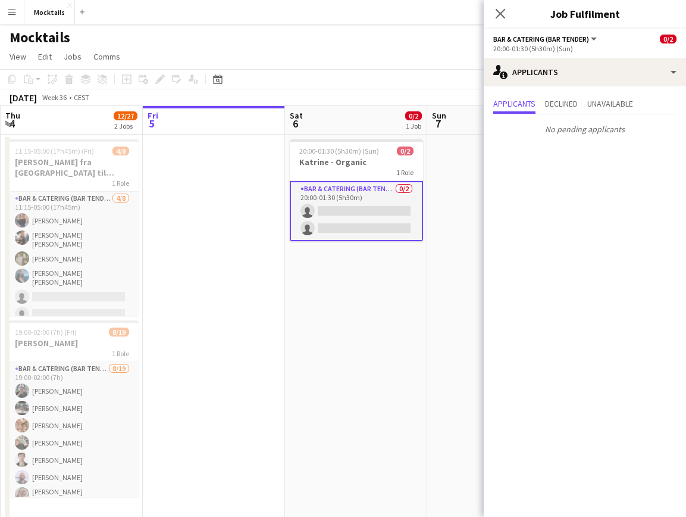
click at [386, 280] on app-date-cell "20:00-01:30 (5h30m) (Sun) 0/2 Katrine - Organic 1 Role Bar & Catering (Bar Tend…" at bounding box center [356, 328] width 142 height 386
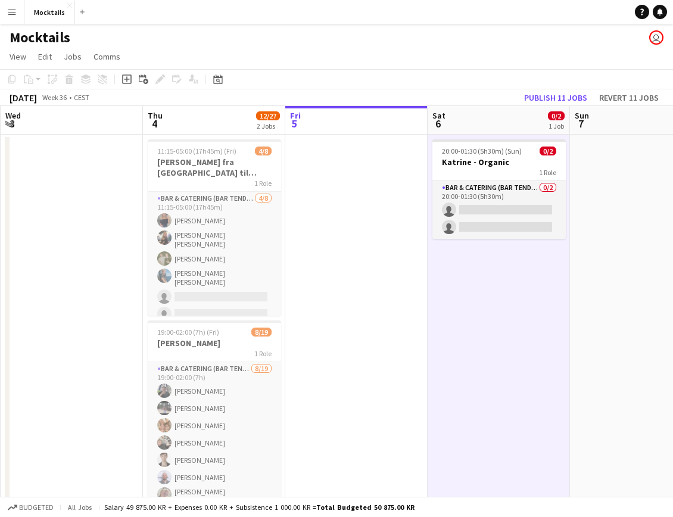
click at [14, 17] on button "Menu" at bounding box center [12, 12] width 24 height 24
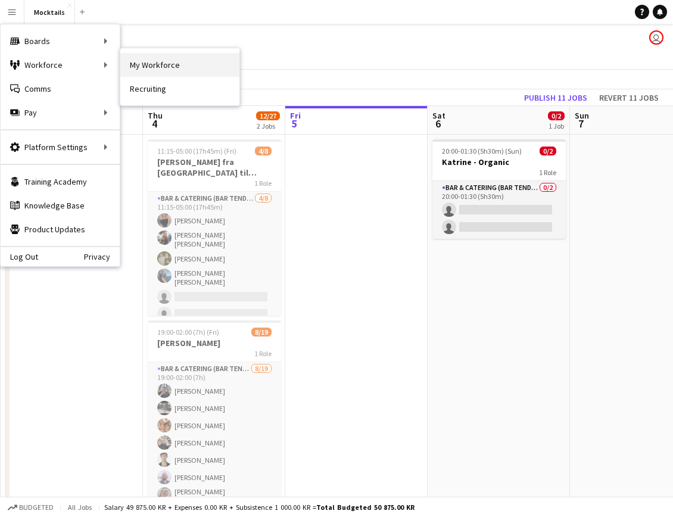
click at [138, 64] on link "My Workforce" at bounding box center [179, 65] width 119 height 24
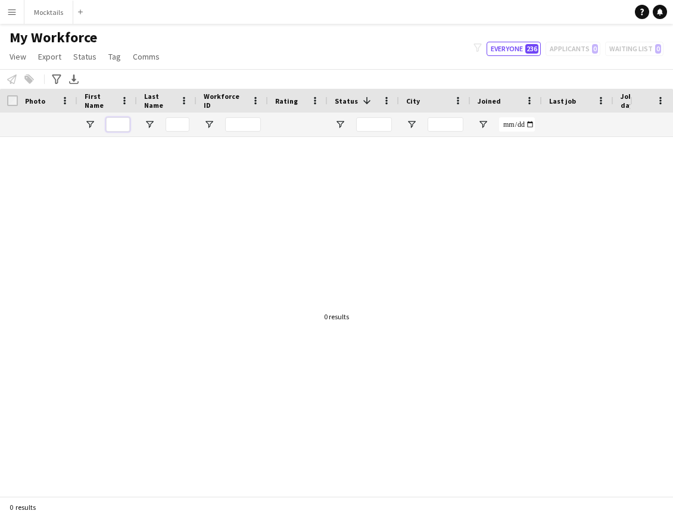
click at [120, 126] on input "First Name Filter Input" at bounding box center [118, 124] width 24 height 14
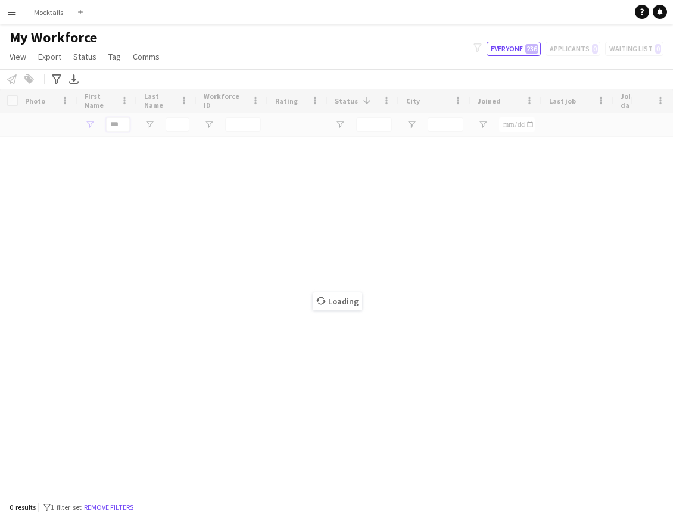
type input "****"
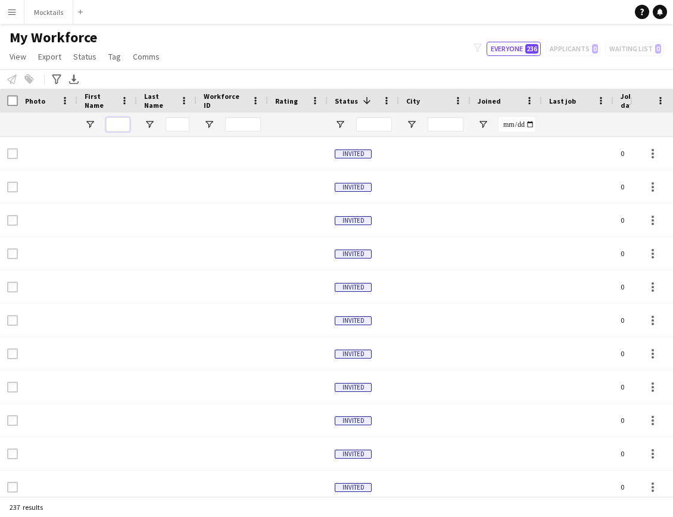
type input "*"
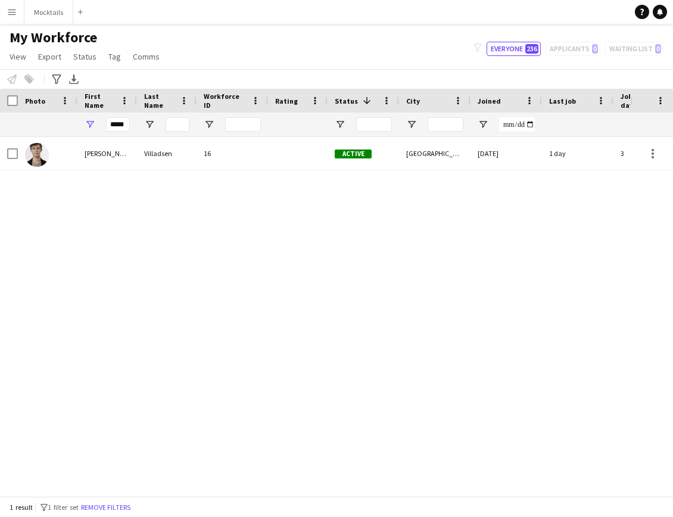
click at [177, 389] on div "[PERSON_NAME] 16 Active [GEOGRAPHIC_DATA] [DATE] 1 day 3 [EMAIL_ADDRESS][DOMAIN…" at bounding box center [315, 316] width 630 height 359
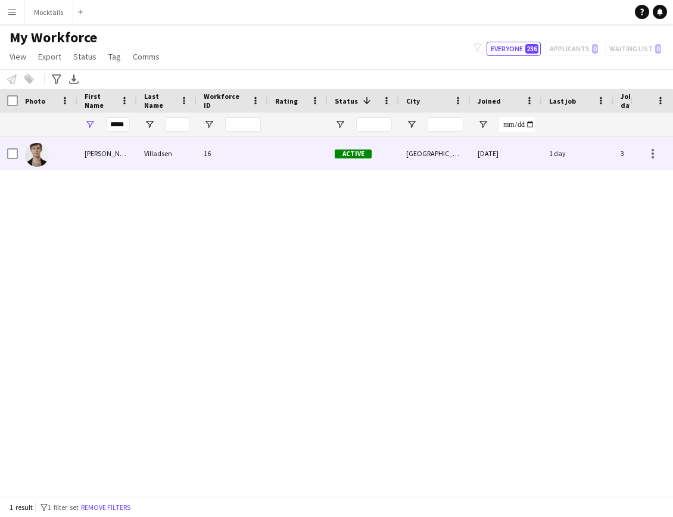
click at [119, 151] on div "[PERSON_NAME]" at bounding box center [107, 153] width 60 height 33
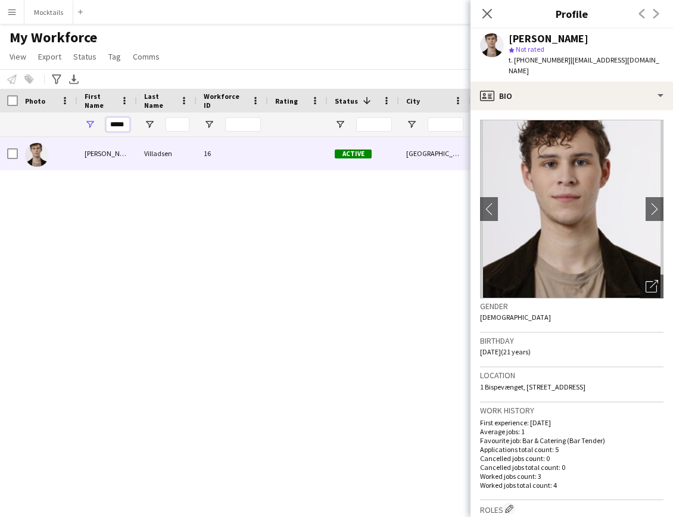
click at [117, 123] on input "*****" at bounding box center [118, 124] width 24 height 14
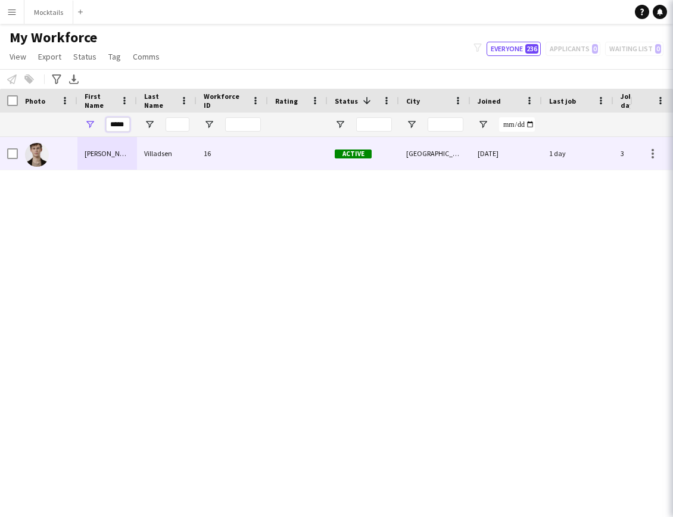
type input "*****"
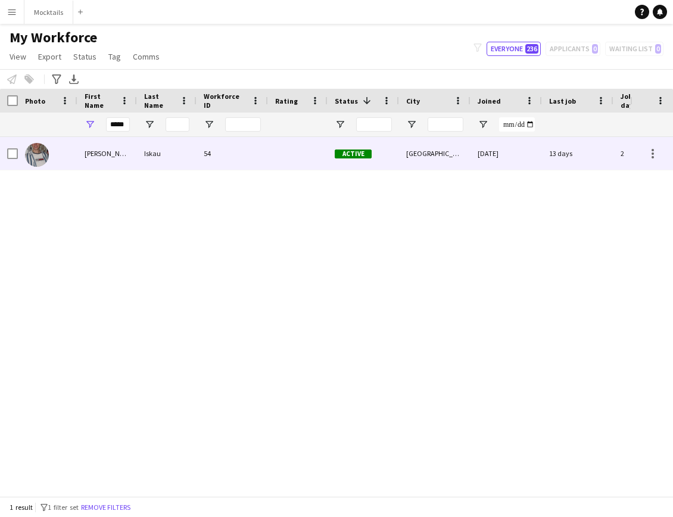
click at [108, 146] on div "[PERSON_NAME]" at bounding box center [107, 153] width 60 height 33
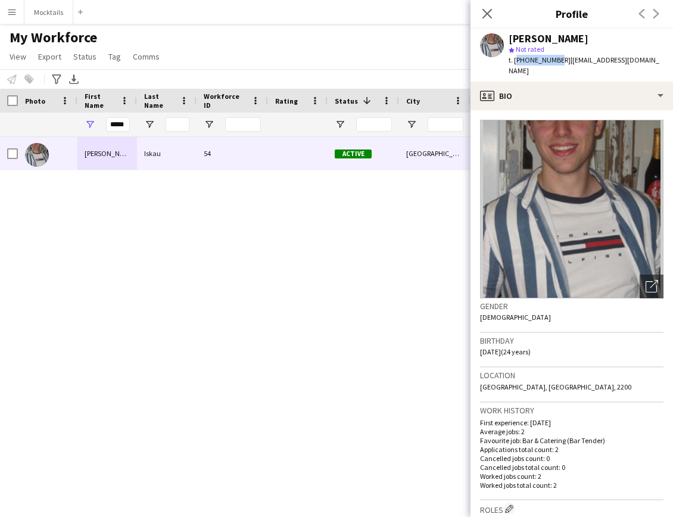
drag, startPoint x: 516, startPoint y: 59, endPoint x: 553, endPoint y: 59, distance: 37.5
click at [553, 59] on span "t. [PHONE_NUMBER]" at bounding box center [539, 59] width 62 height 9
copy span "[PHONE_NUMBER]"
click at [390, 327] on div "[PERSON_NAME] 54 Active [GEOGRAPHIC_DATA] [DATE] 13 days 2 [EMAIL_ADDRESS][DOMA…" at bounding box center [315, 316] width 630 height 359
